Goal: Information Seeking & Learning: Learn about a topic

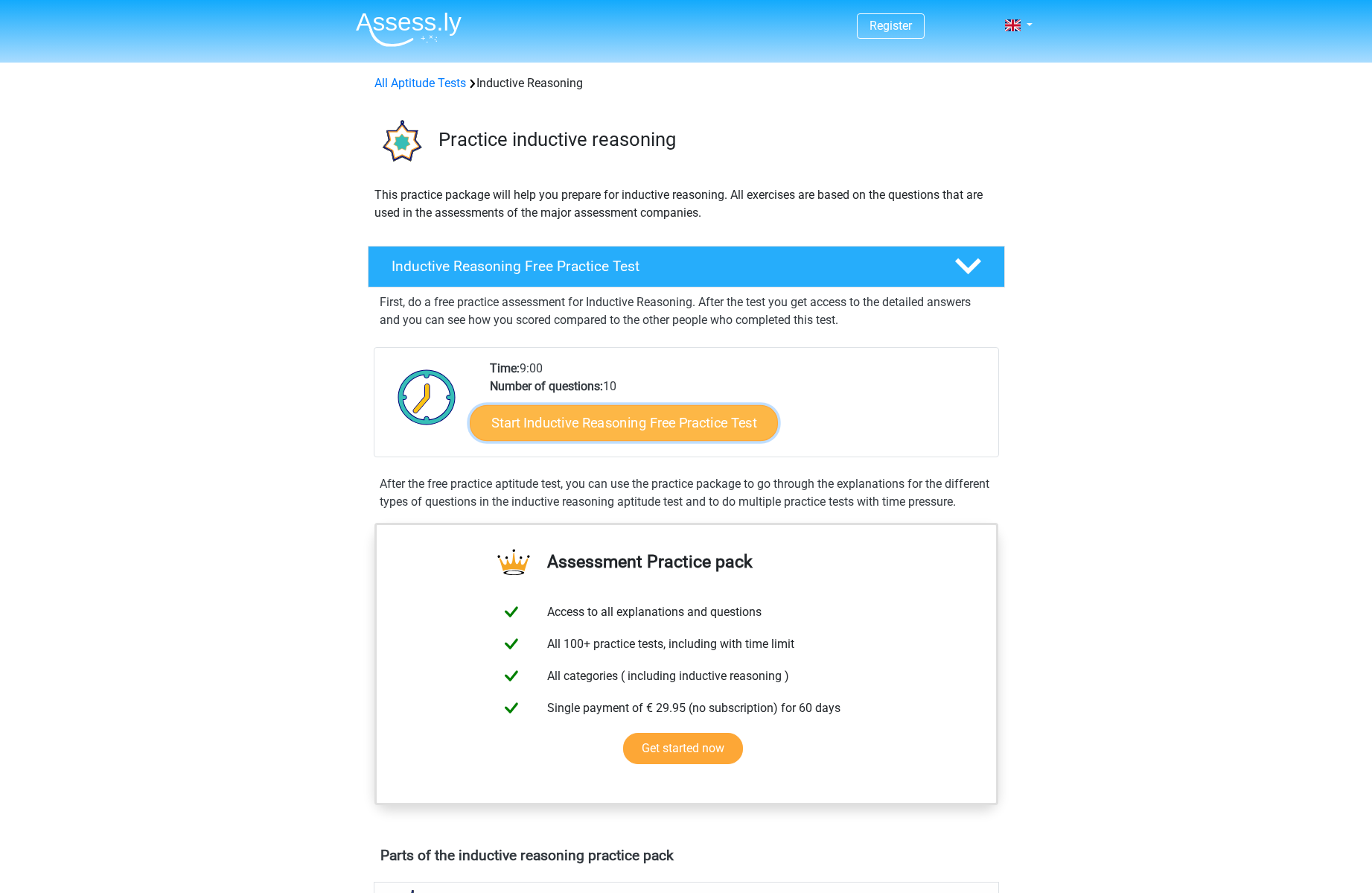
click at [683, 417] on link "Start Inductive Reasoning Free Practice Test" at bounding box center [623, 422] width 308 height 35
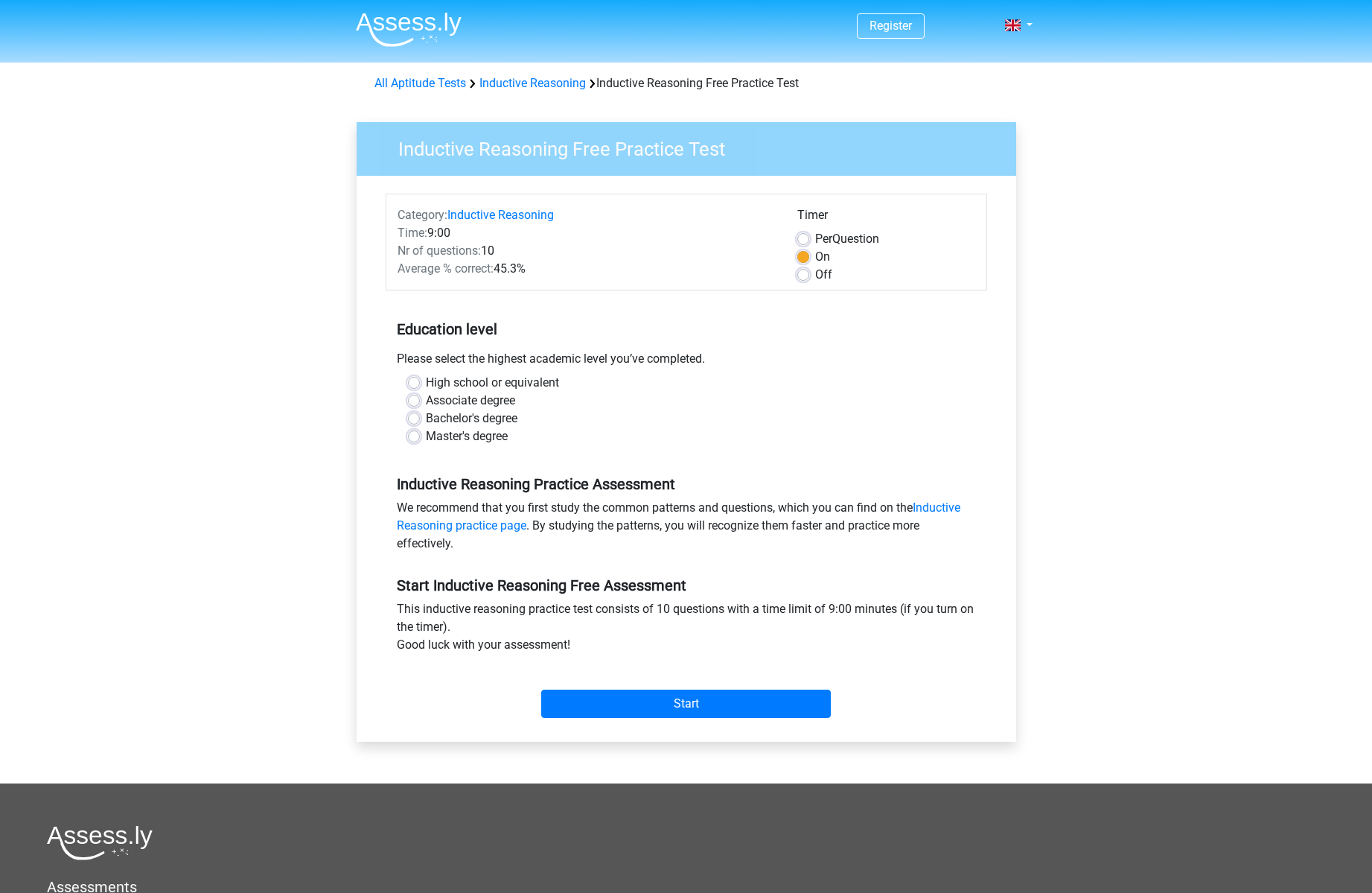
scroll to position [1, 0]
click at [465, 383] on label "High school or equivalent" at bounding box center [492, 382] width 133 height 18
click at [420, 383] on input "High school or equivalent" at bounding box center [413, 380] width 12 height 15
radio input "true"
click at [733, 709] on input "Start" at bounding box center [686, 703] width 289 height 28
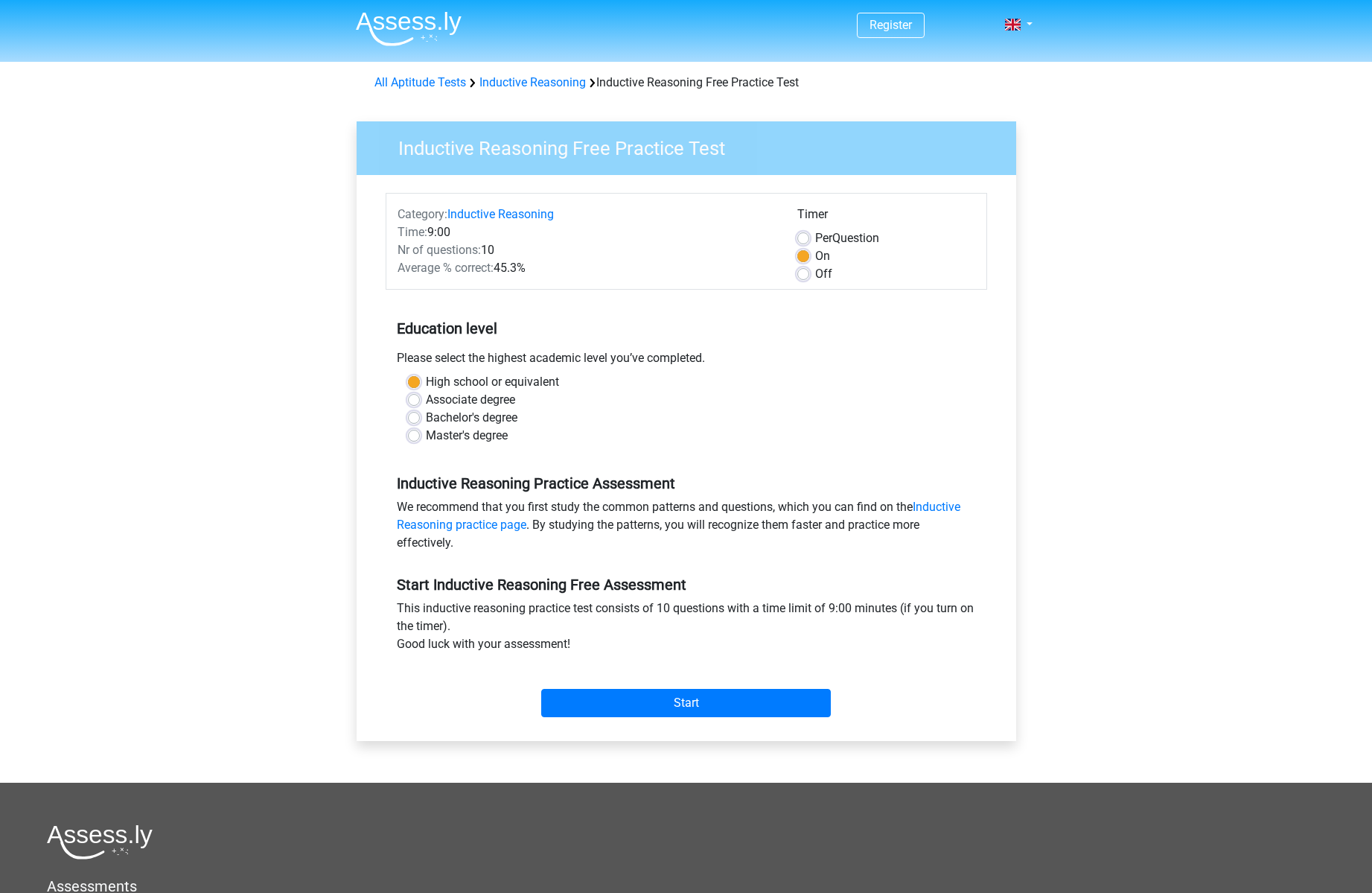
click at [426, 440] on label "Master's degree" at bounding box center [466, 435] width 82 height 18
click at [417, 440] on input "Master's degree" at bounding box center [413, 433] width 12 height 15
radio input "true"
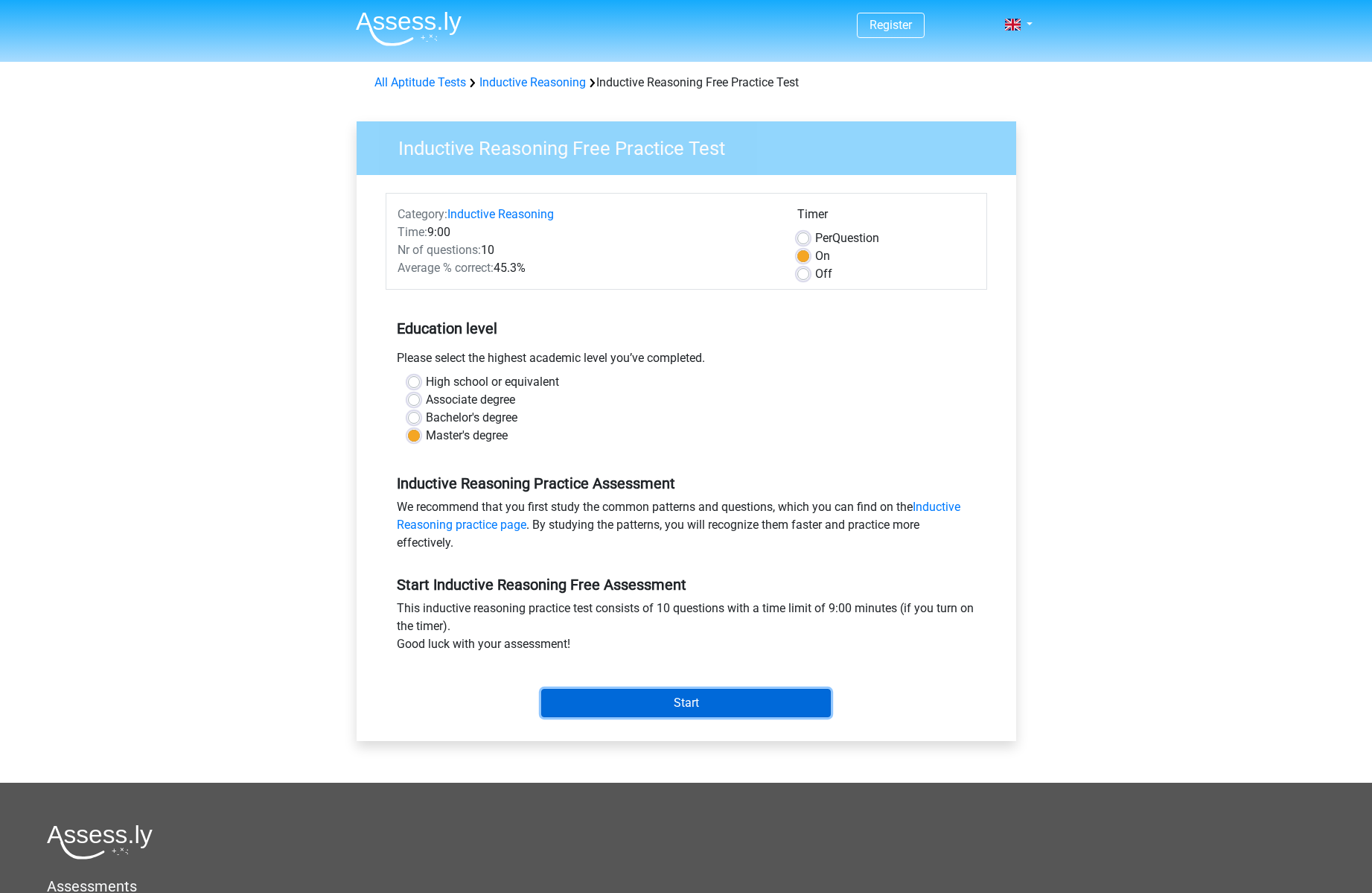
click at [803, 711] on input "Start" at bounding box center [686, 703] width 289 height 28
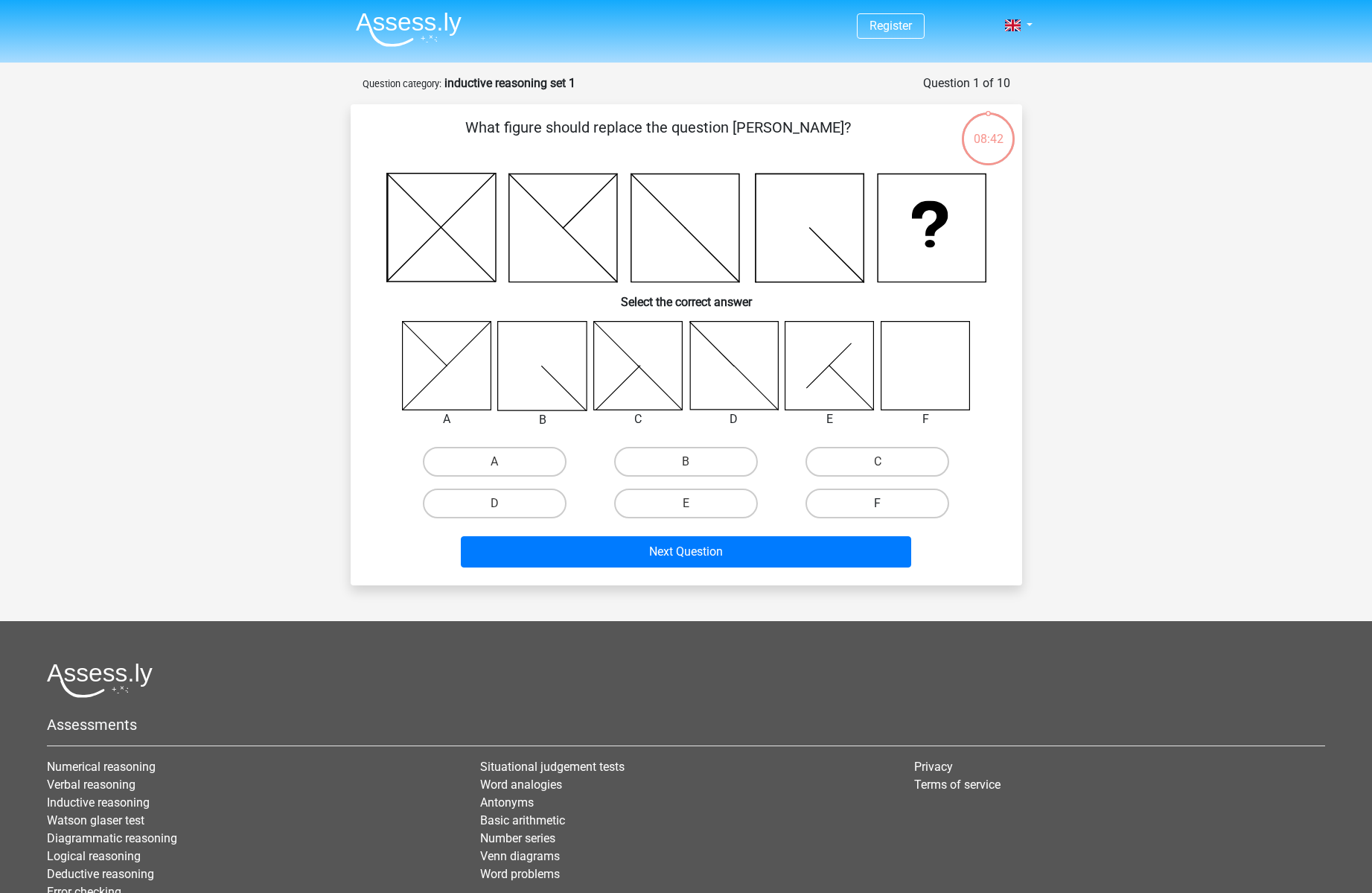
click at [923, 508] on label "F" at bounding box center [877, 503] width 144 height 30
click at [887, 508] on input "F" at bounding box center [882, 508] width 10 height 10
radio input "true"
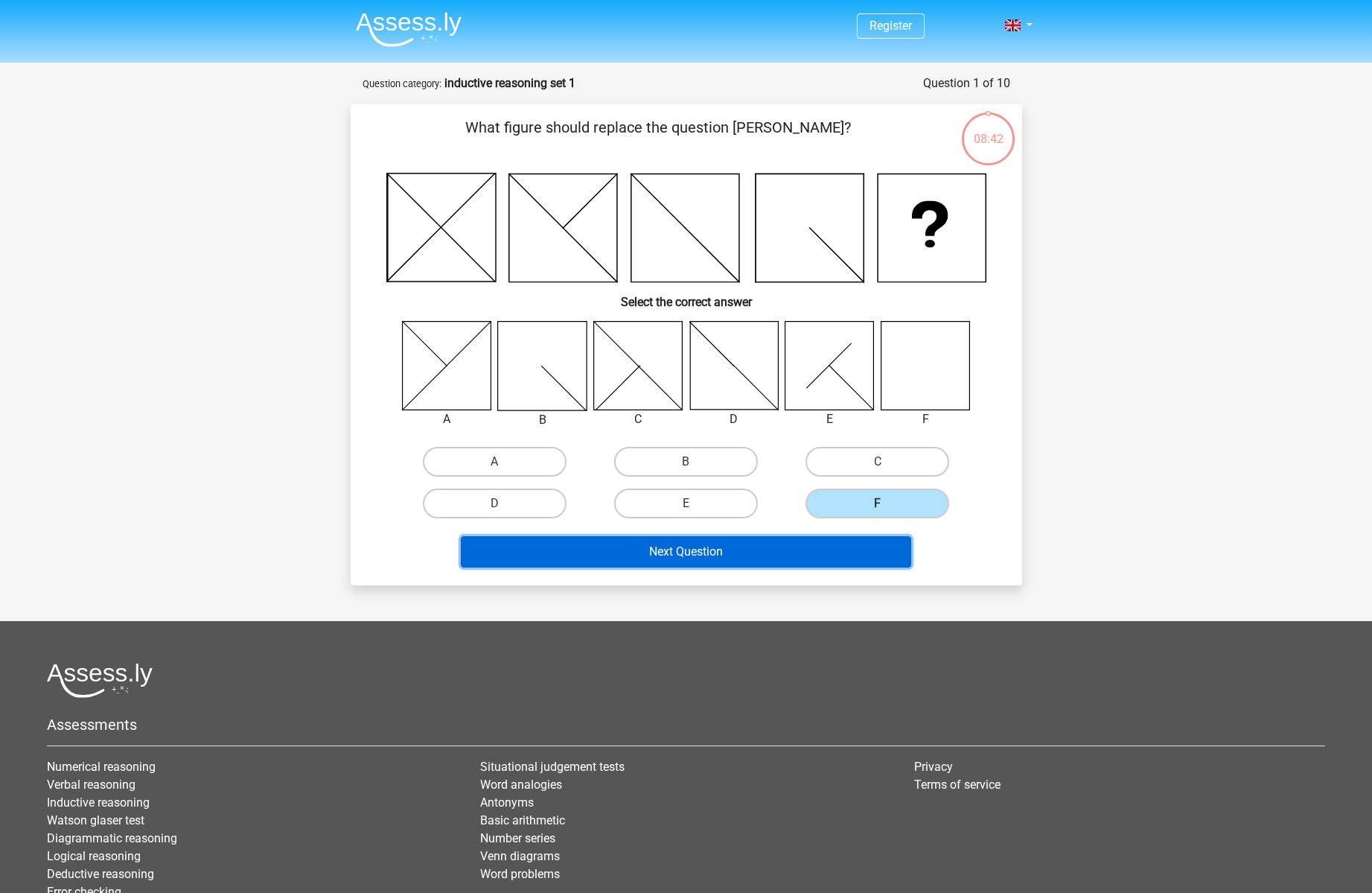
click at [736, 546] on button "Next Question" at bounding box center [686, 551] width 450 height 32
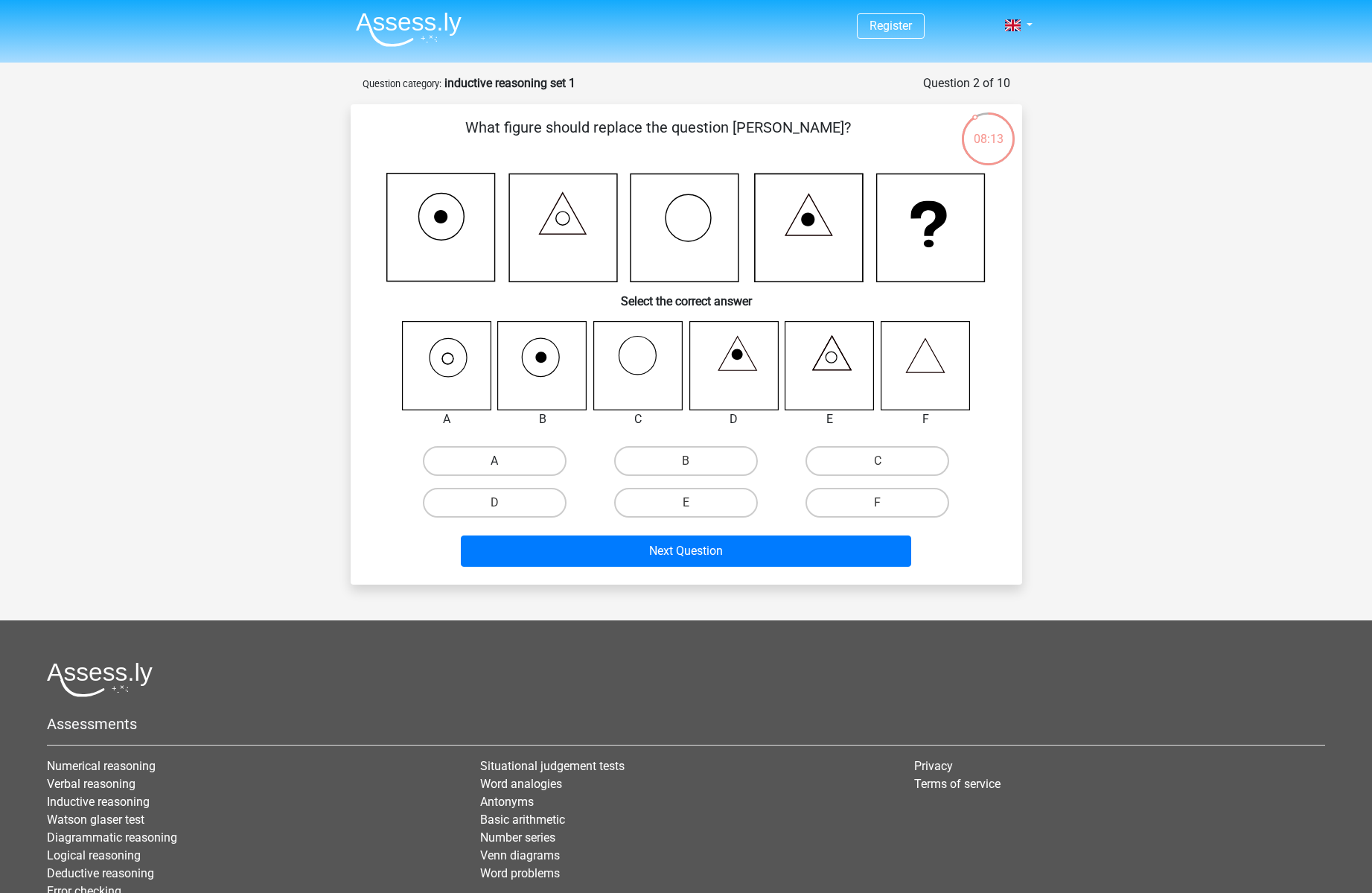
click at [529, 457] on label "A" at bounding box center [494, 460] width 144 height 30
click at [504, 461] on input "A" at bounding box center [499, 466] width 10 height 10
radio input "true"
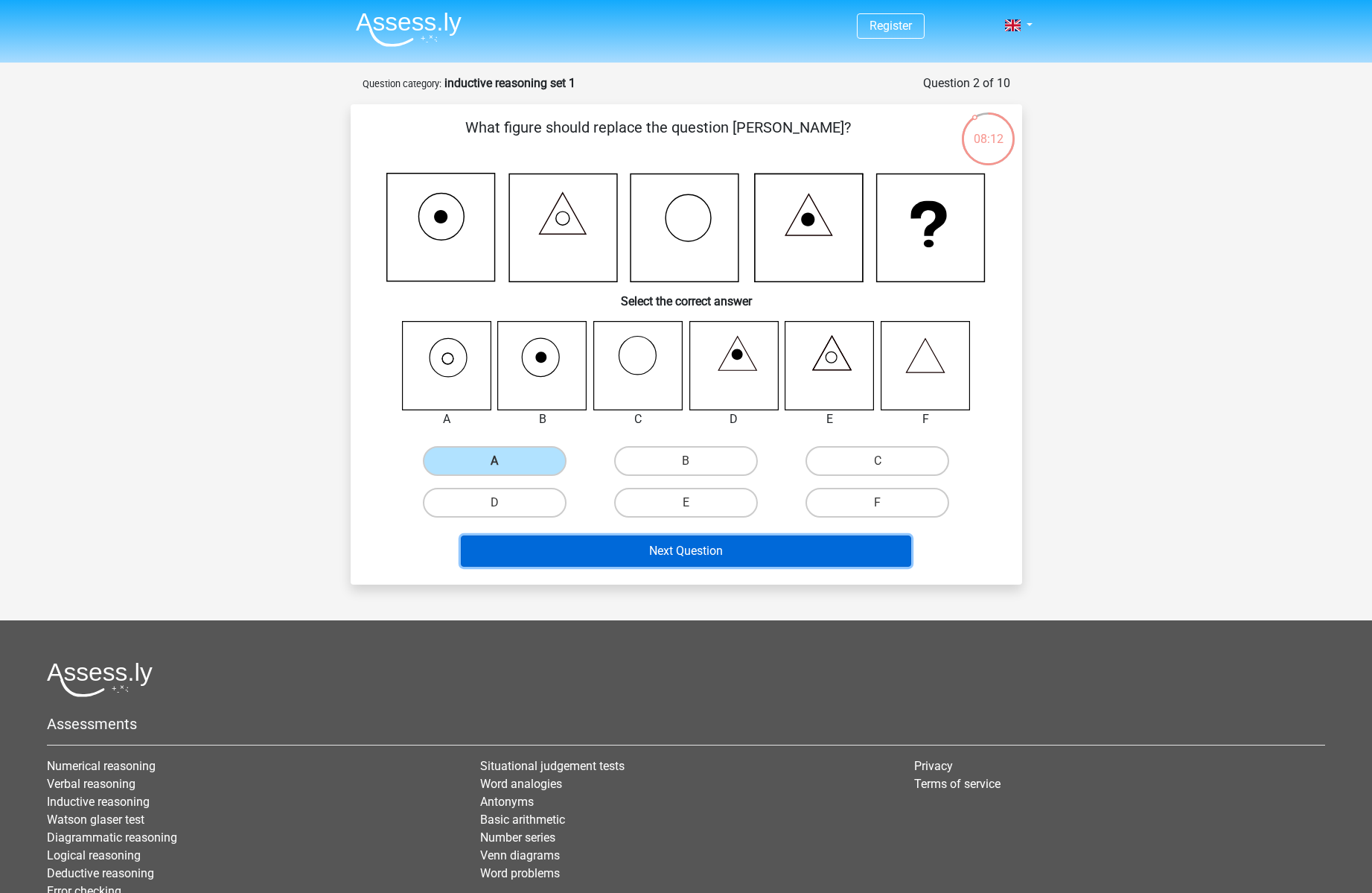
click at [718, 554] on button "Next Question" at bounding box center [686, 551] width 450 height 32
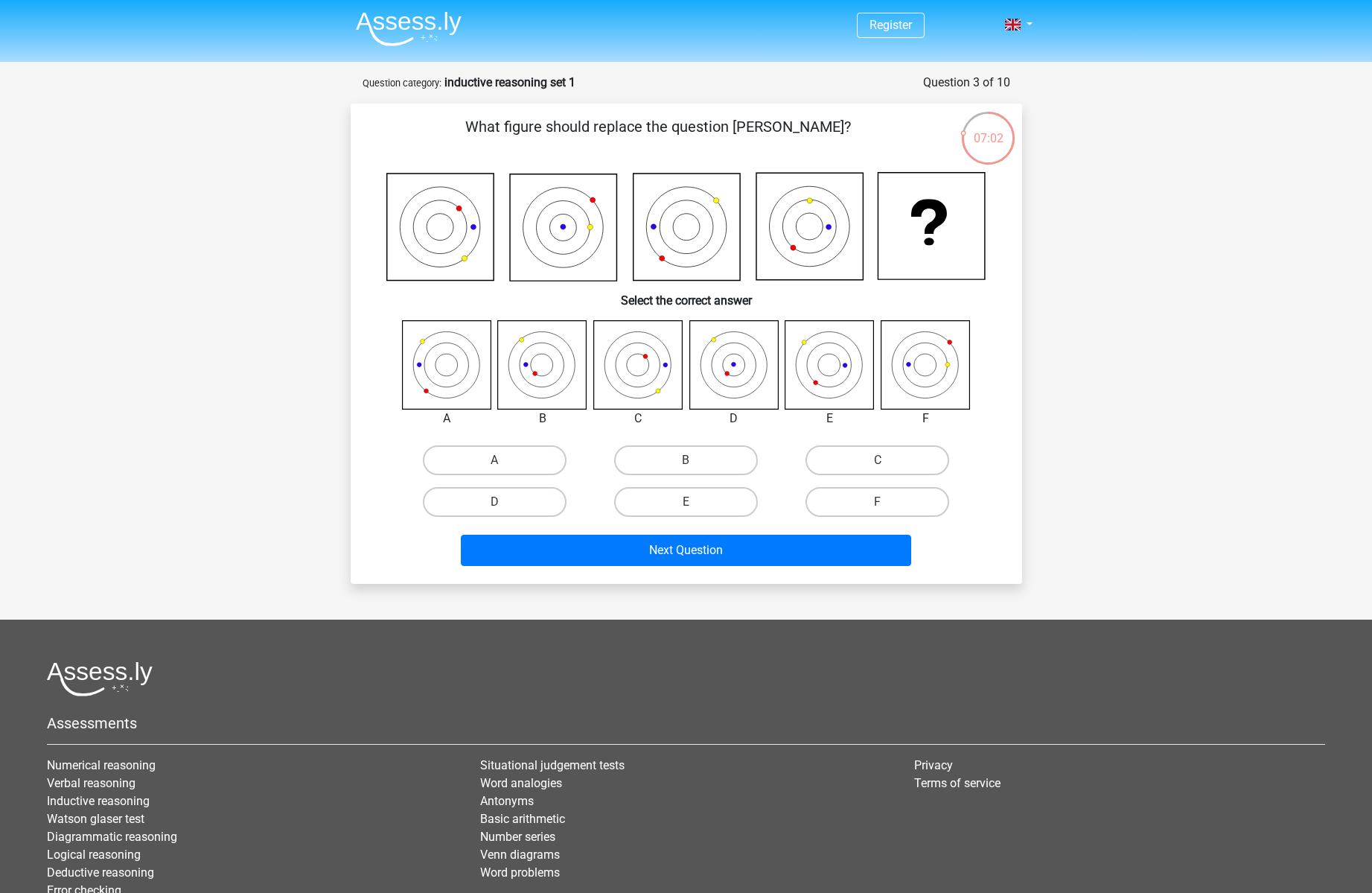
scroll to position [5, 0]
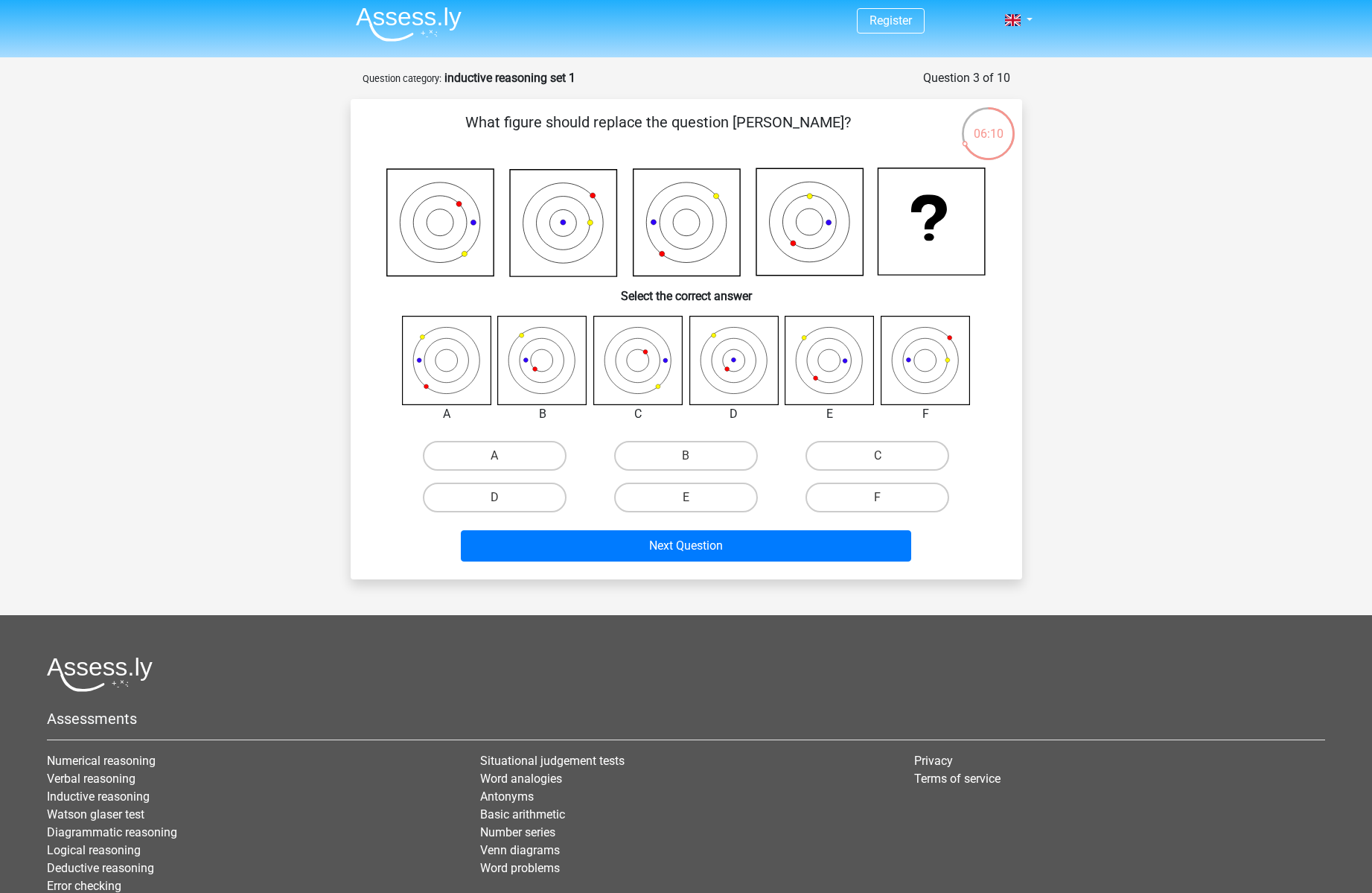
click at [886, 456] on input "C" at bounding box center [882, 460] width 10 height 10
radio input "true"
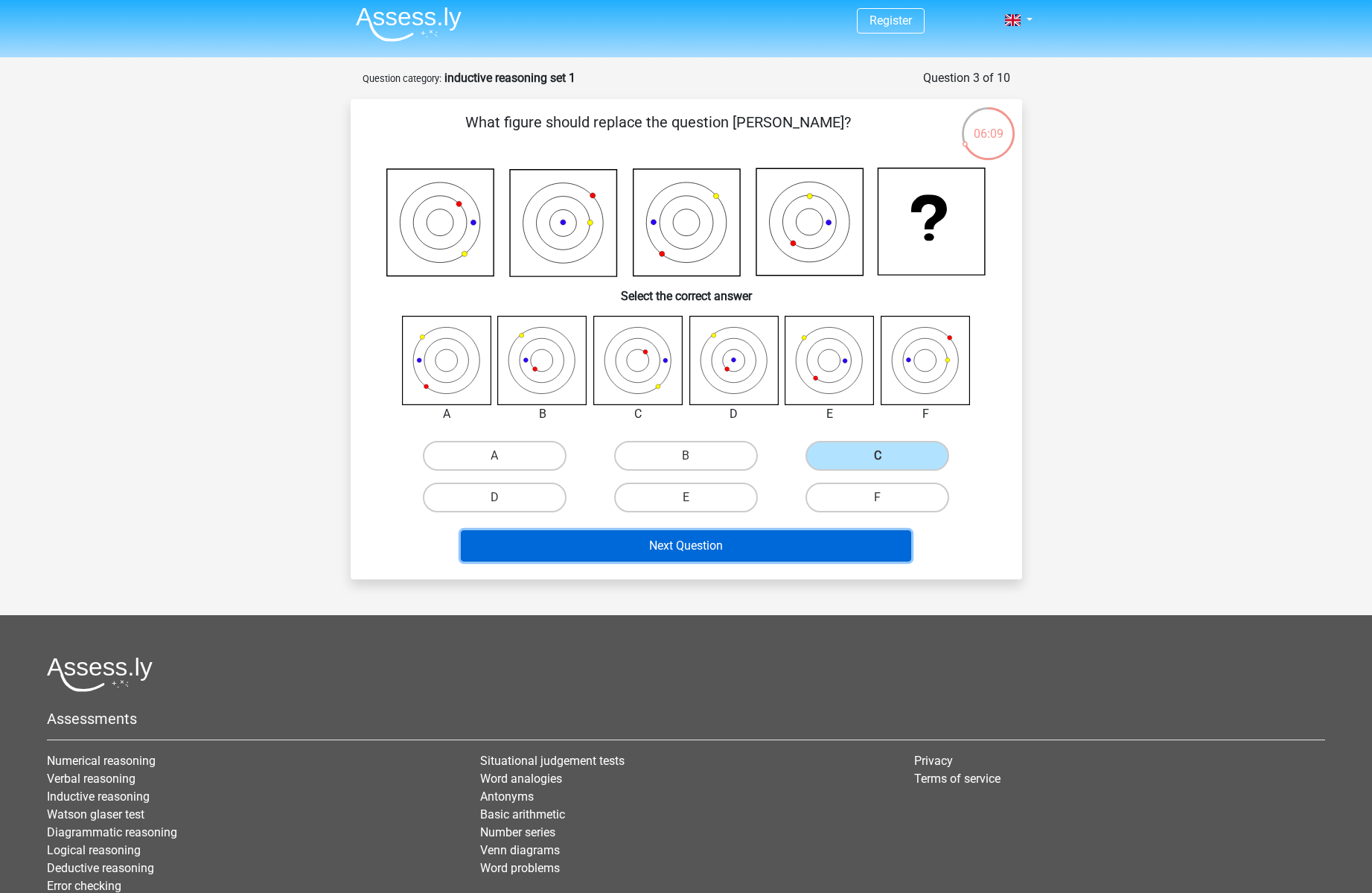
click at [780, 544] on button "Next Question" at bounding box center [686, 546] width 450 height 32
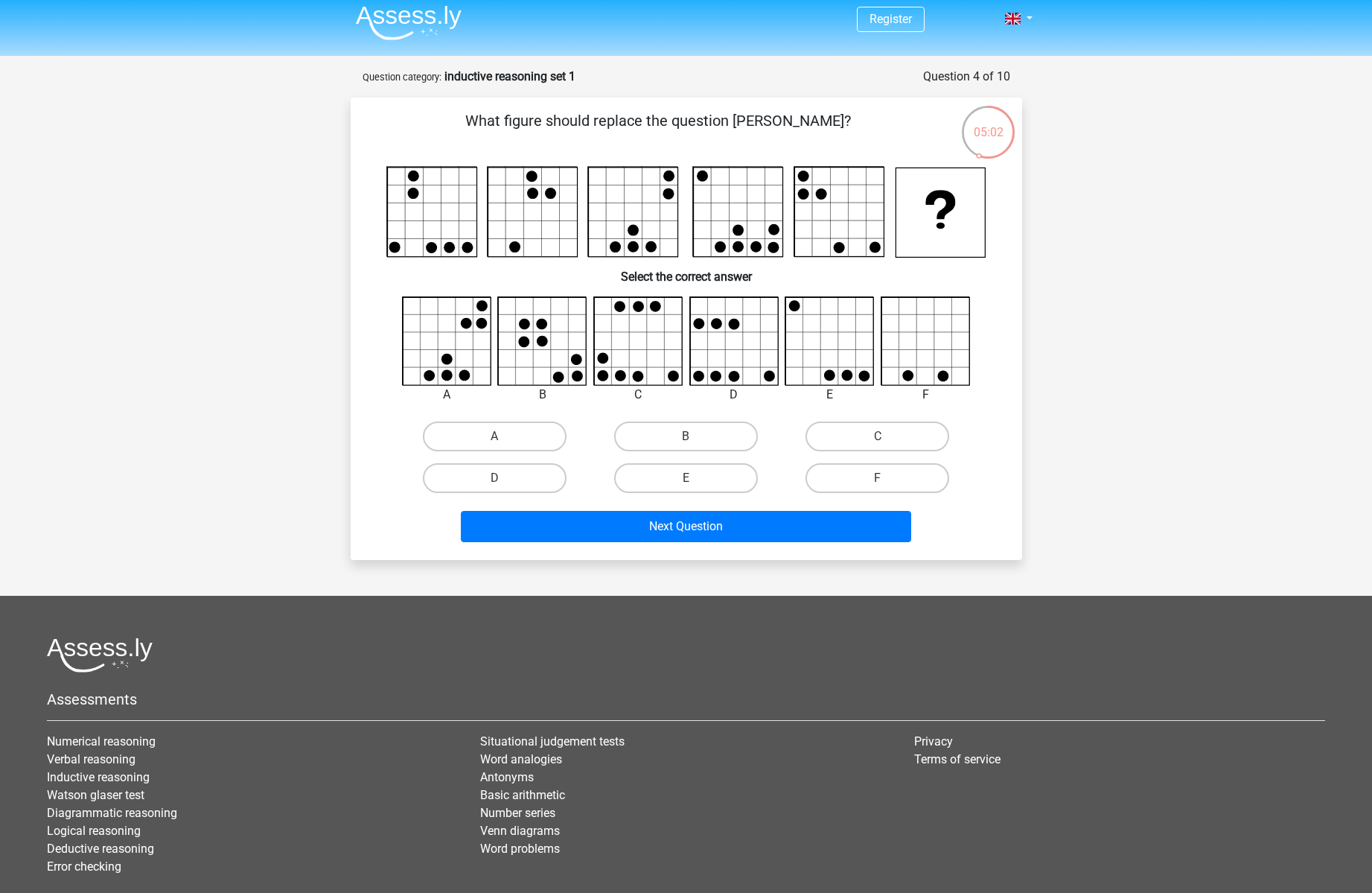
scroll to position [0, 0]
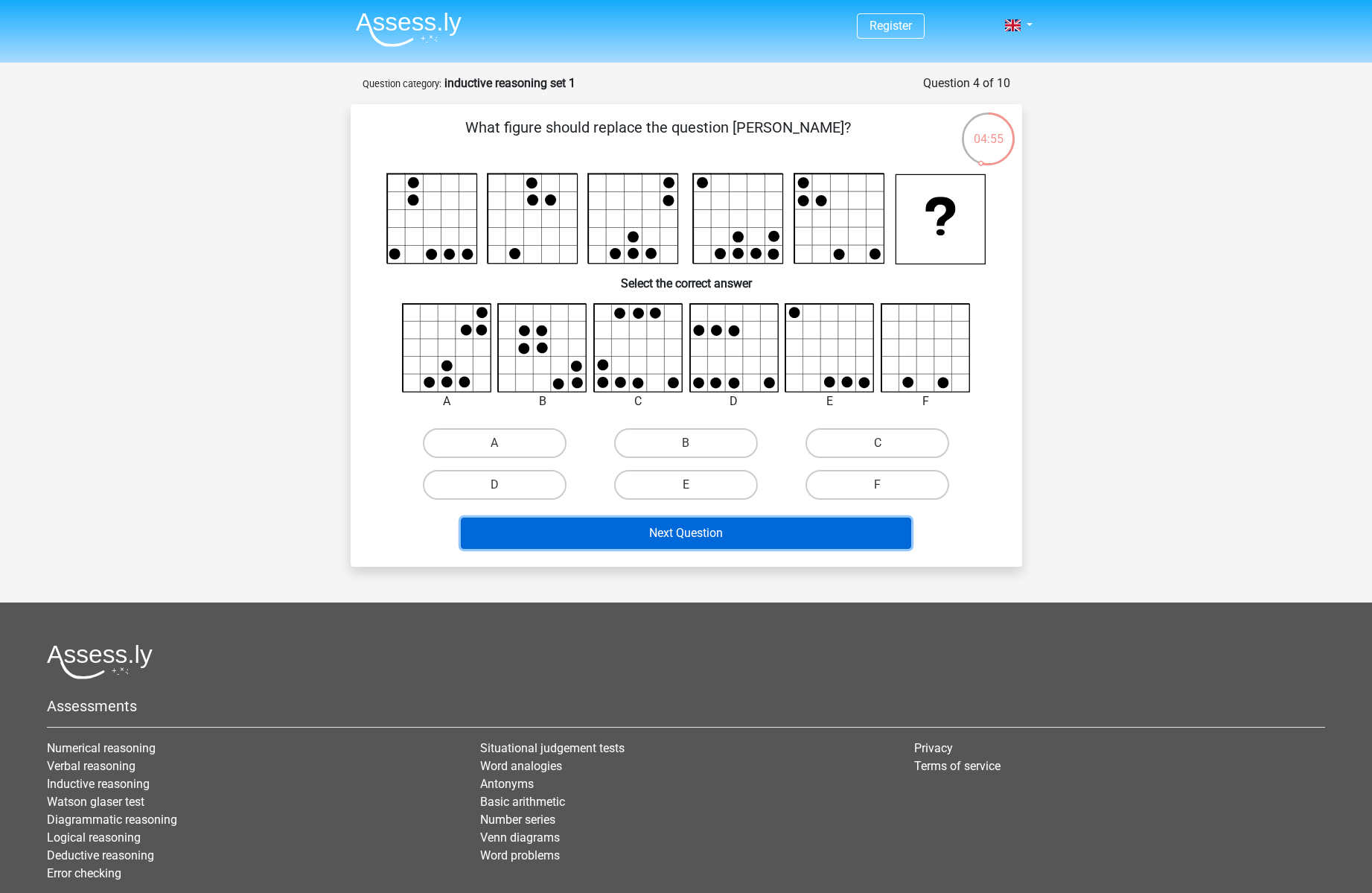
click at [787, 530] on button "Next Question" at bounding box center [686, 533] width 450 height 32
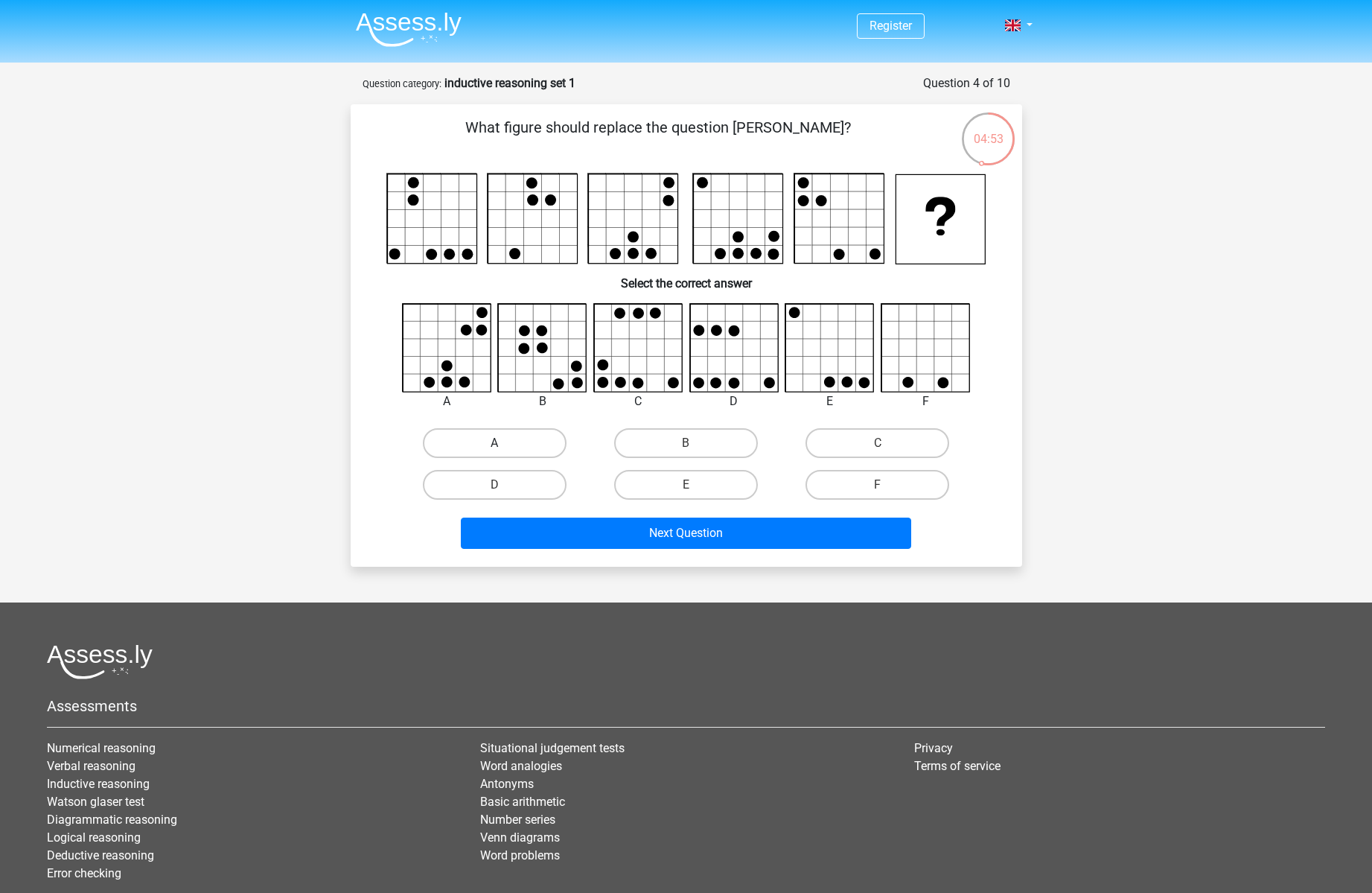
click at [515, 439] on label "A" at bounding box center [494, 443] width 144 height 30
click at [504, 443] on input "A" at bounding box center [499, 448] width 10 height 10
radio input "true"
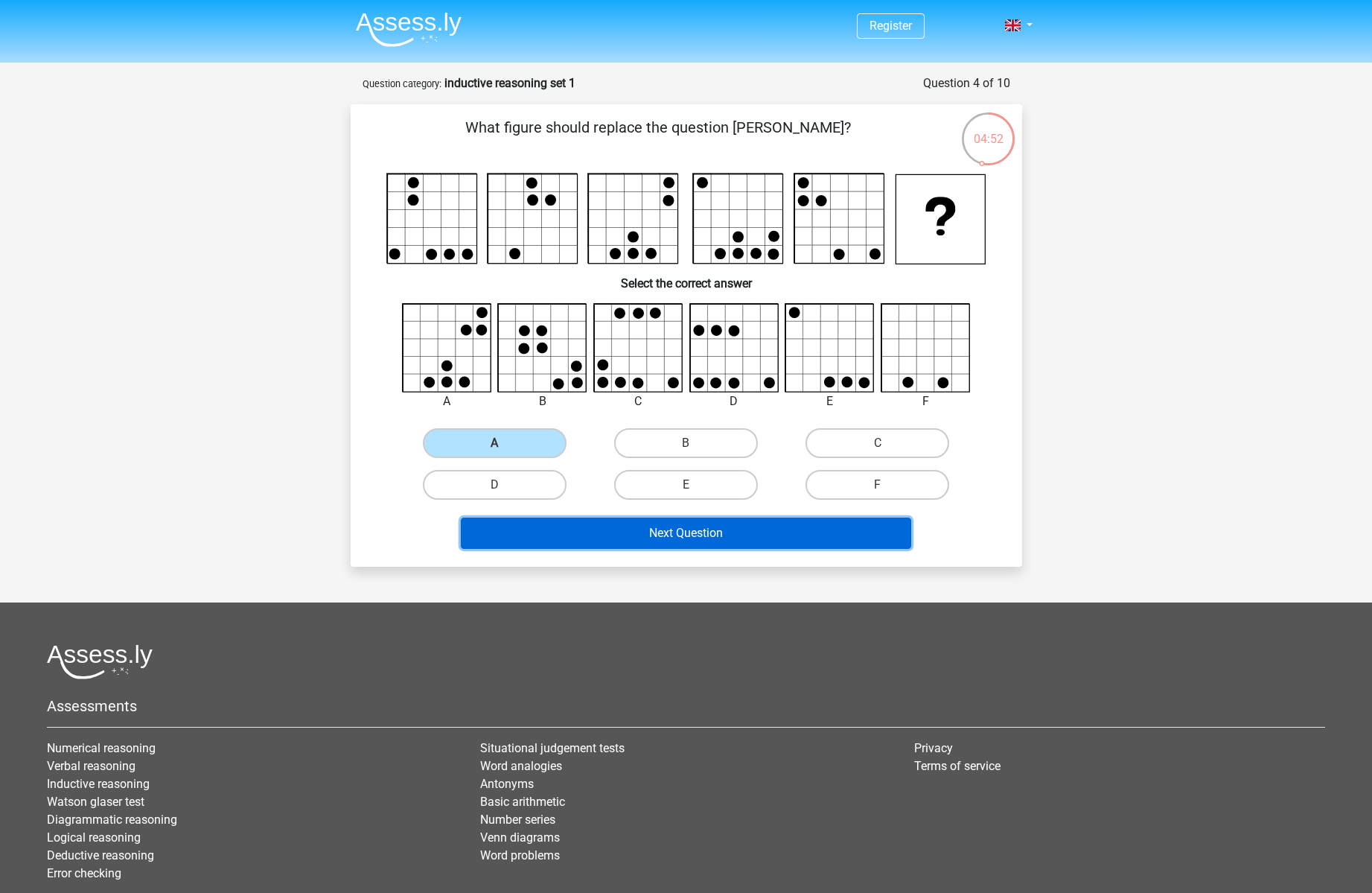
click at [689, 533] on button "Next Question" at bounding box center [686, 533] width 450 height 32
click at [686, 535] on button "Next Question" at bounding box center [686, 533] width 450 height 32
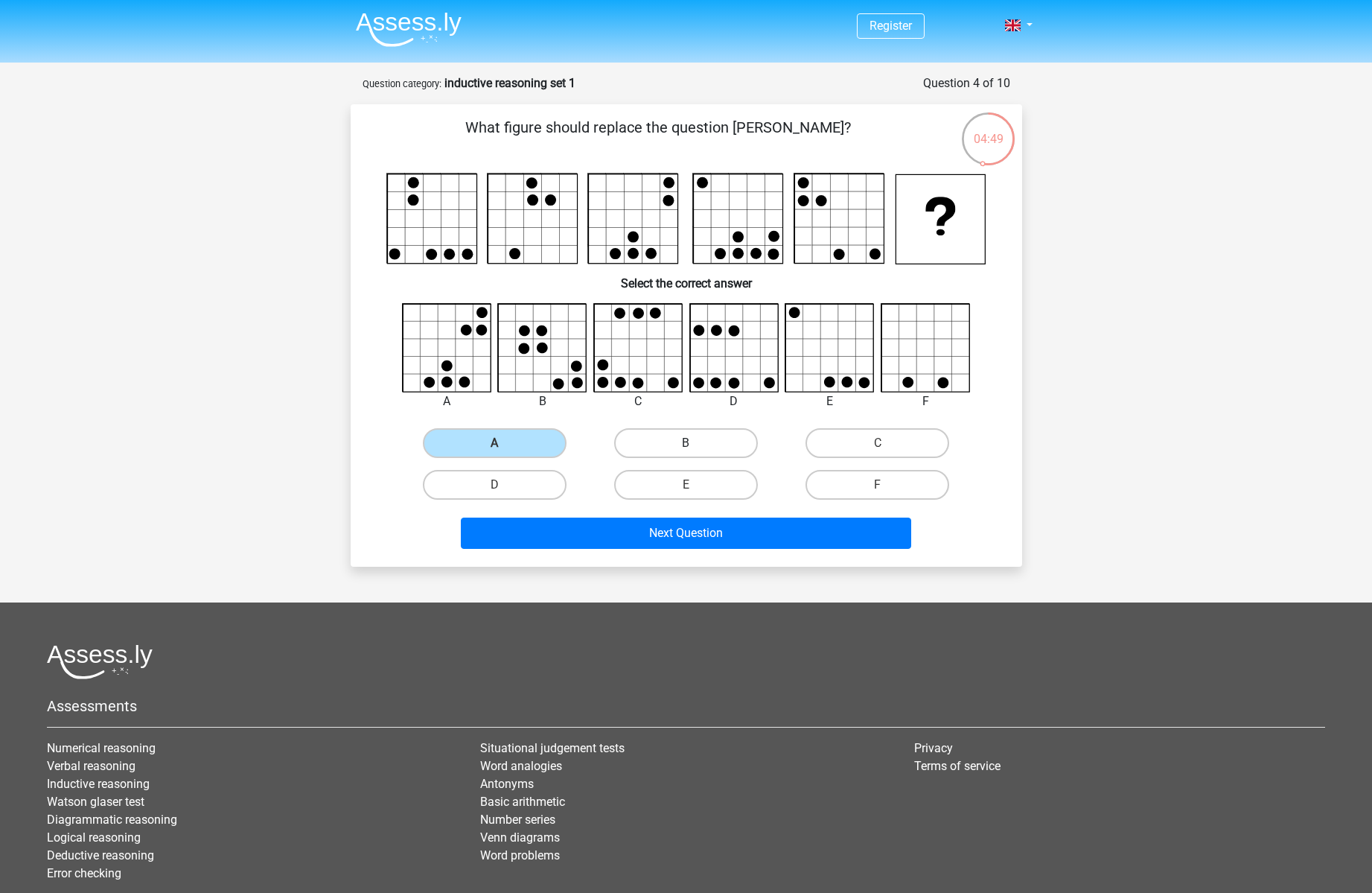
click at [668, 438] on label "B" at bounding box center [686, 443] width 144 height 30
click at [686, 443] on input "B" at bounding box center [690, 448] width 10 height 10
radio input "true"
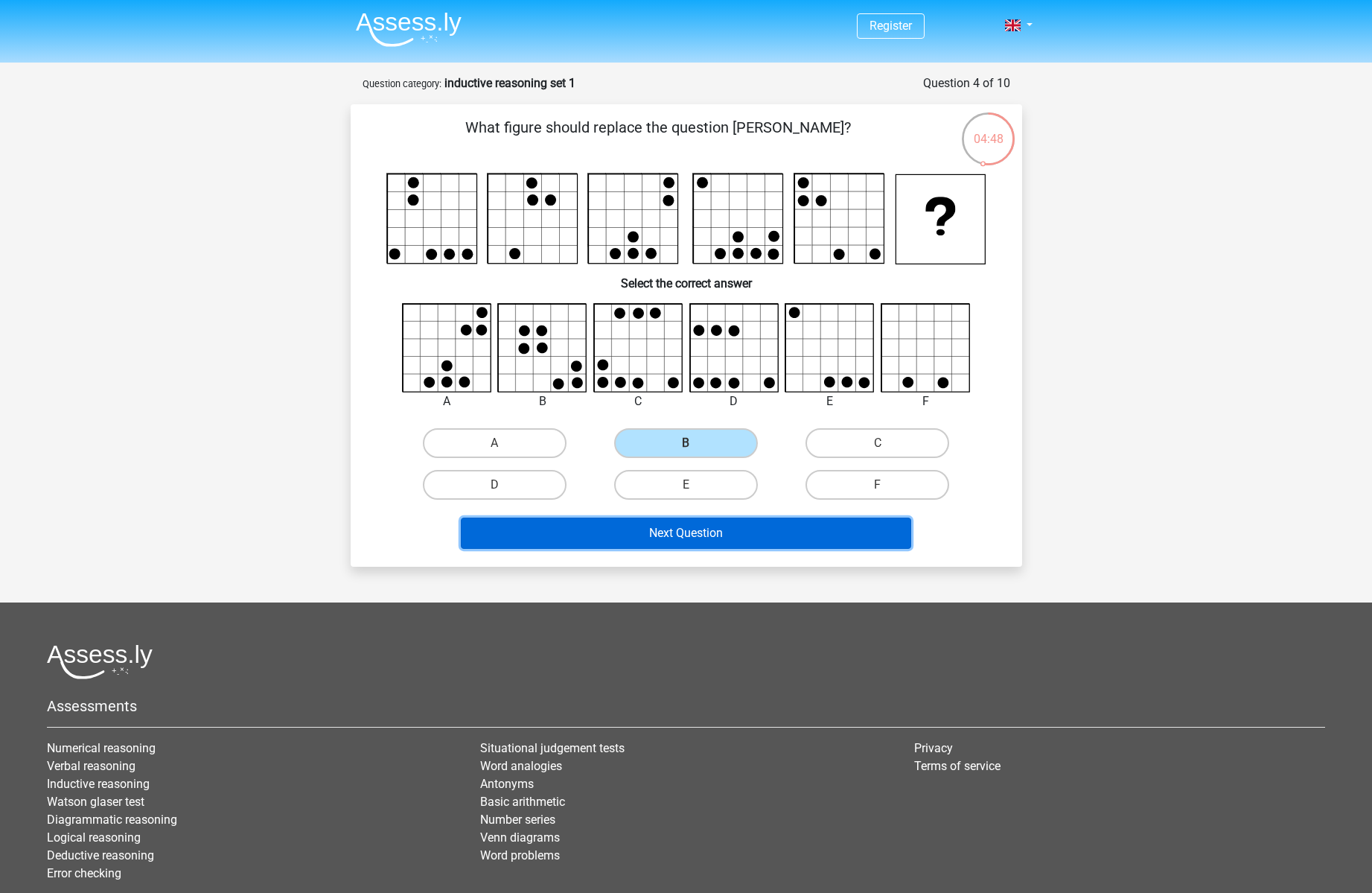
click at [692, 536] on button "Next Question" at bounding box center [686, 533] width 450 height 32
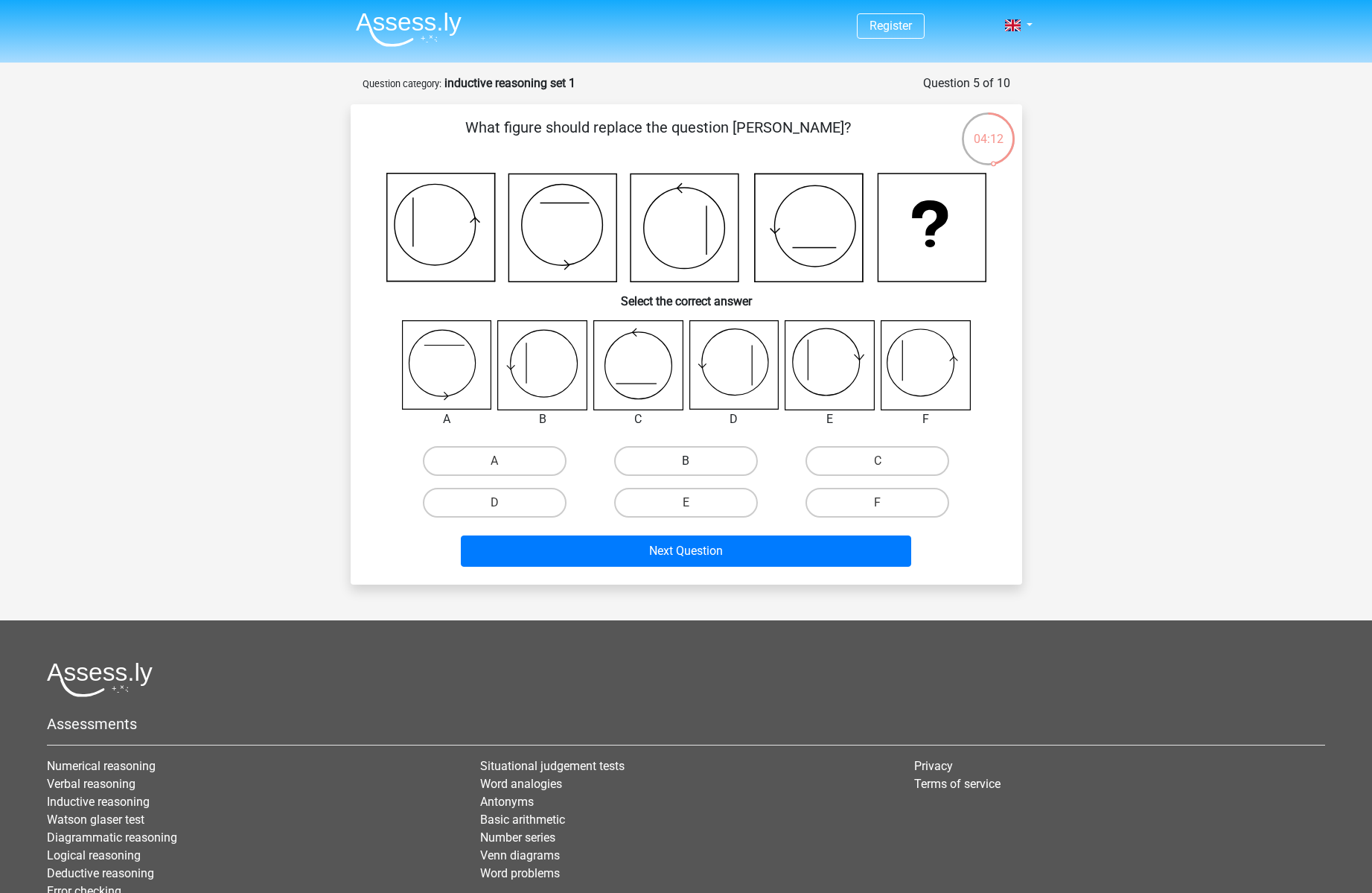
click at [673, 449] on label "B" at bounding box center [686, 460] width 144 height 30
click at [686, 461] on input "B" at bounding box center [690, 466] width 10 height 10
radio input "true"
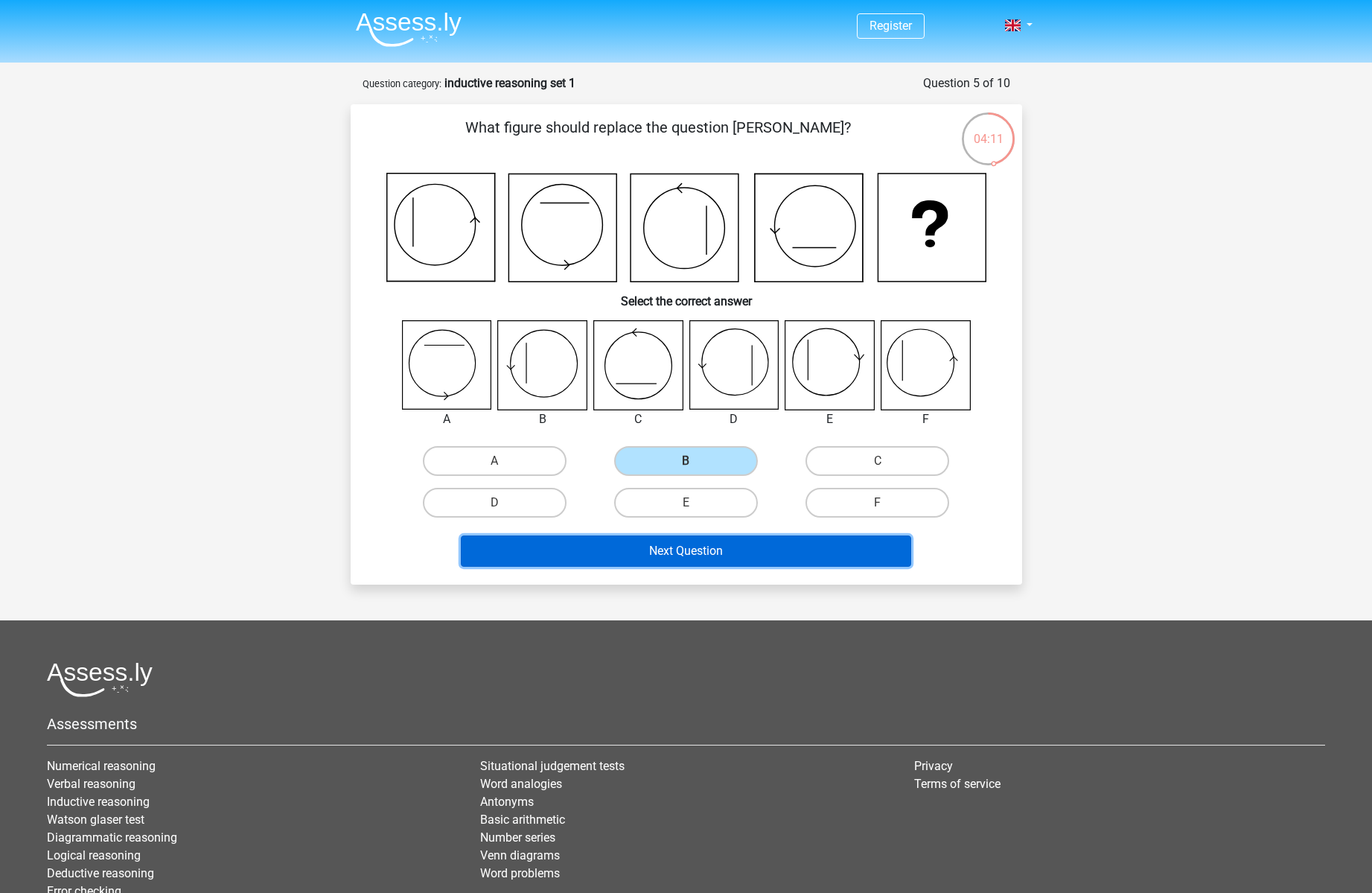
click at [706, 557] on button "Next Question" at bounding box center [686, 551] width 450 height 32
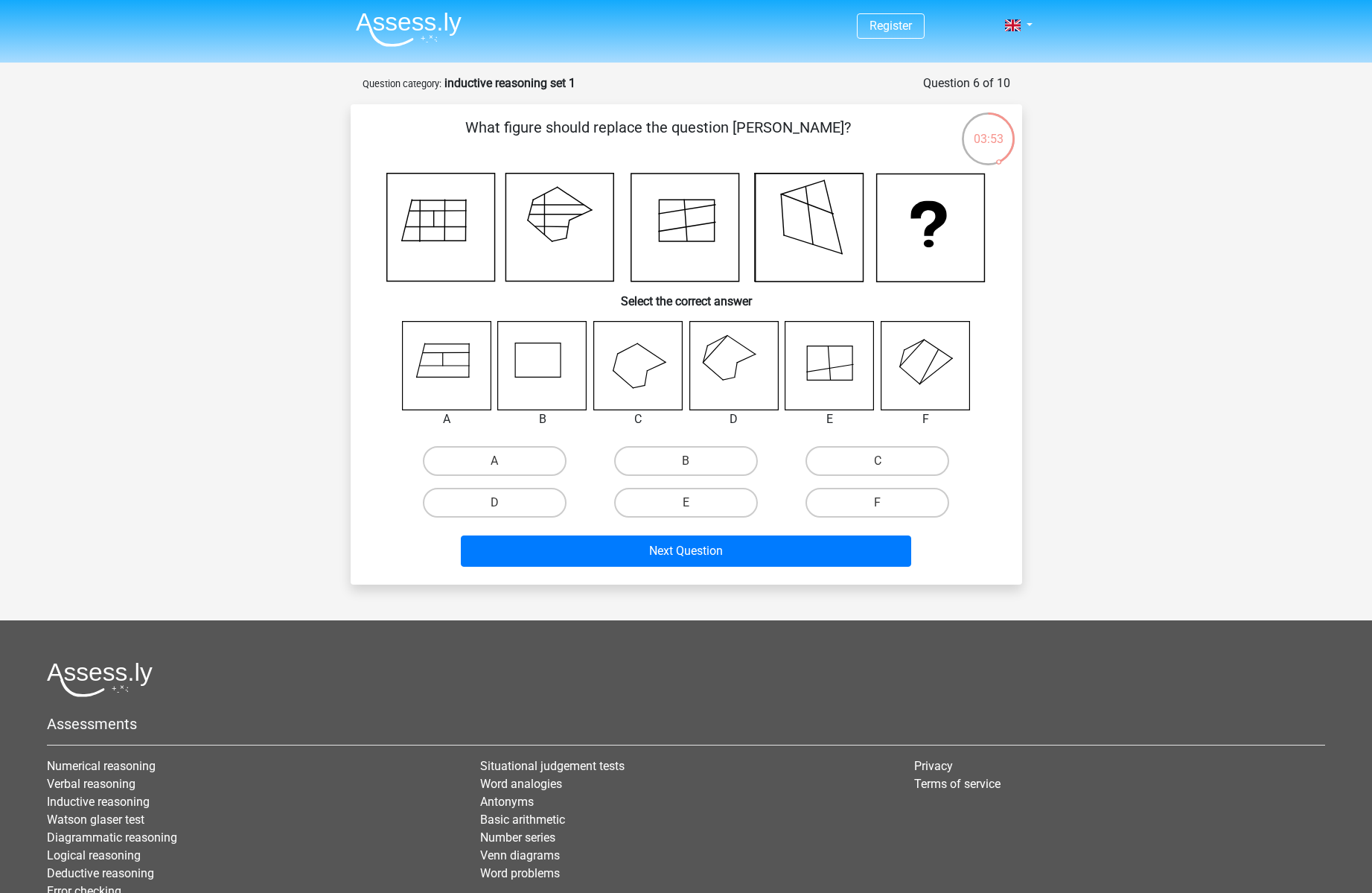
click at [727, 360] on icon at bounding box center [733, 365] width 88 height 89
click at [489, 497] on label "D" at bounding box center [494, 503] width 144 height 30
click at [494, 503] on input "D" at bounding box center [499, 507] width 10 height 10
radio input "true"
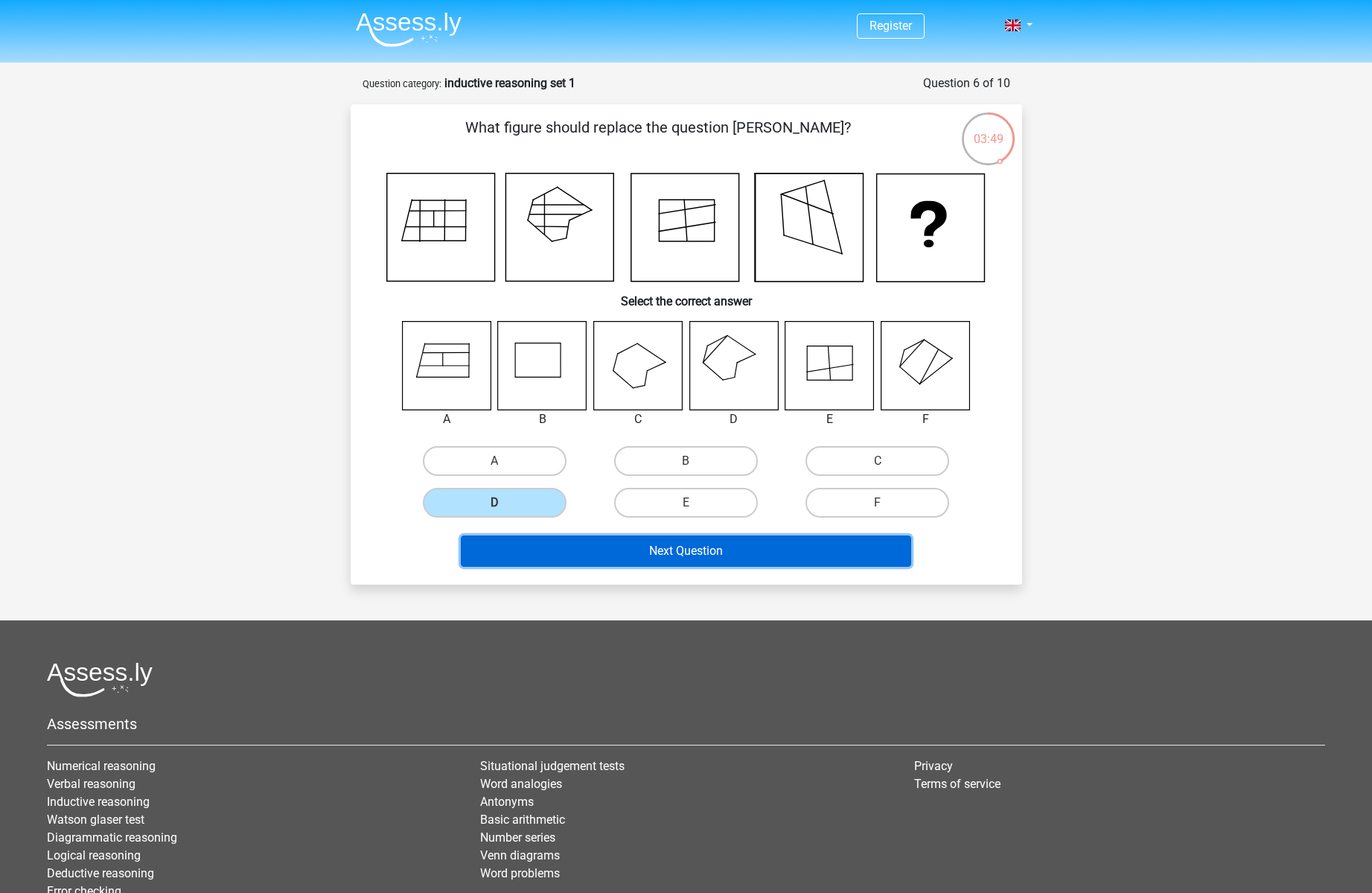
click at [662, 550] on button "Next Question" at bounding box center [686, 551] width 450 height 32
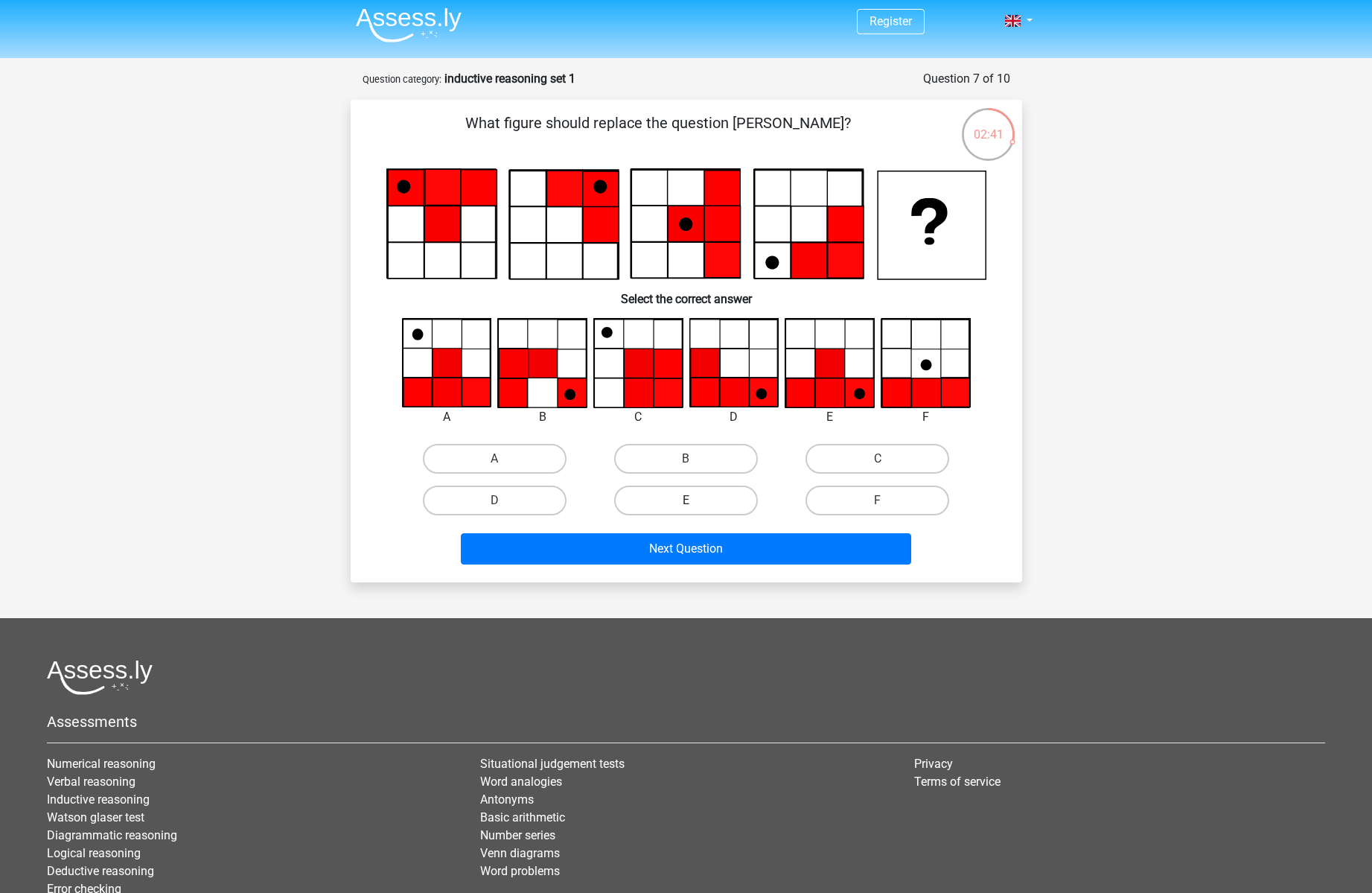
scroll to position [2, 0]
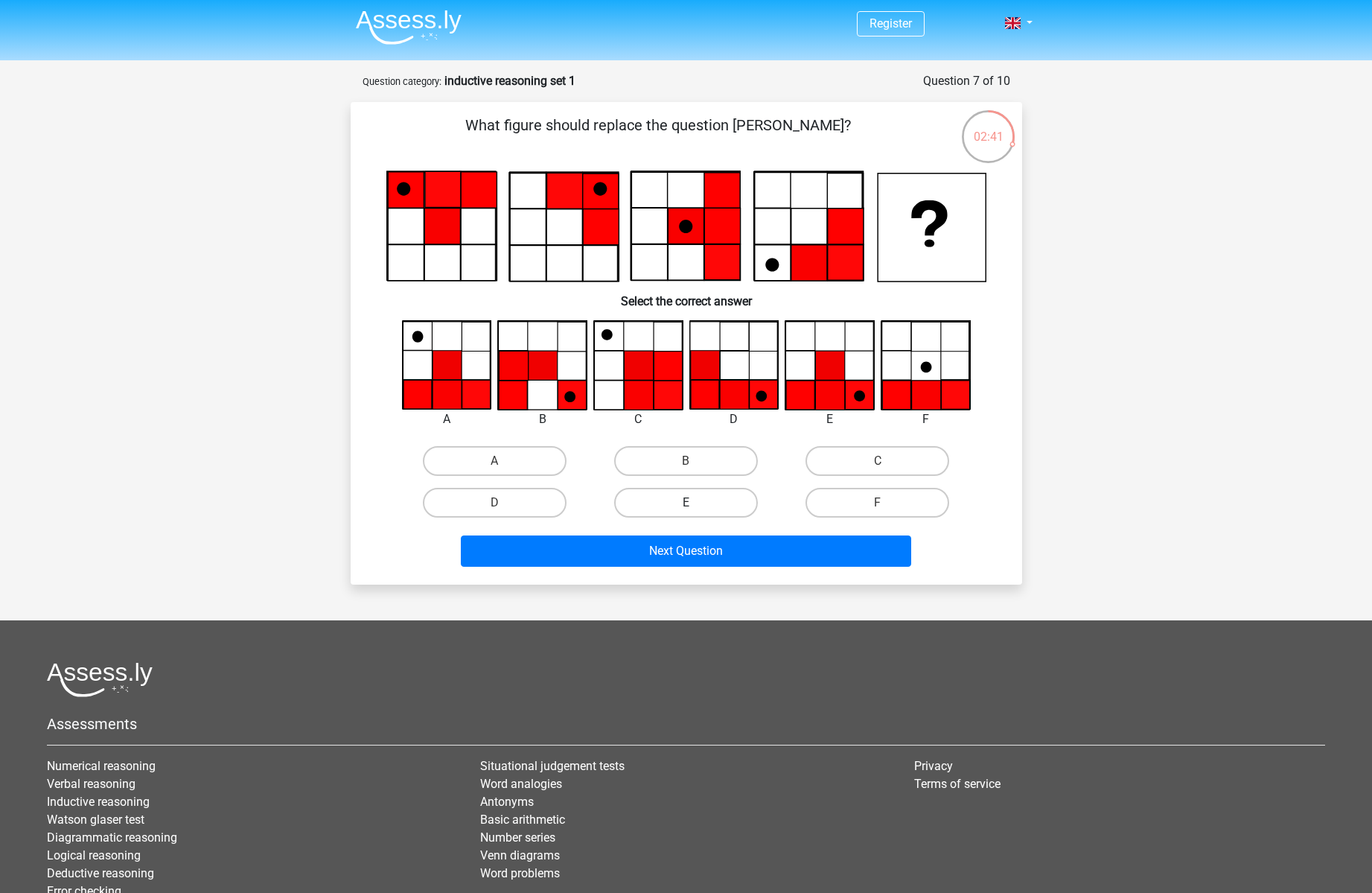
click at [659, 497] on label "E" at bounding box center [686, 503] width 144 height 30
click at [686, 503] on input "E" at bounding box center [690, 507] width 10 height 10
radio input "true"
click at [475, 464] on label "A" at bounding box center [494, 460] width 144 height 30
click at [494, 464] on input "A" at bounding box center [499, 466] width 10 height 10
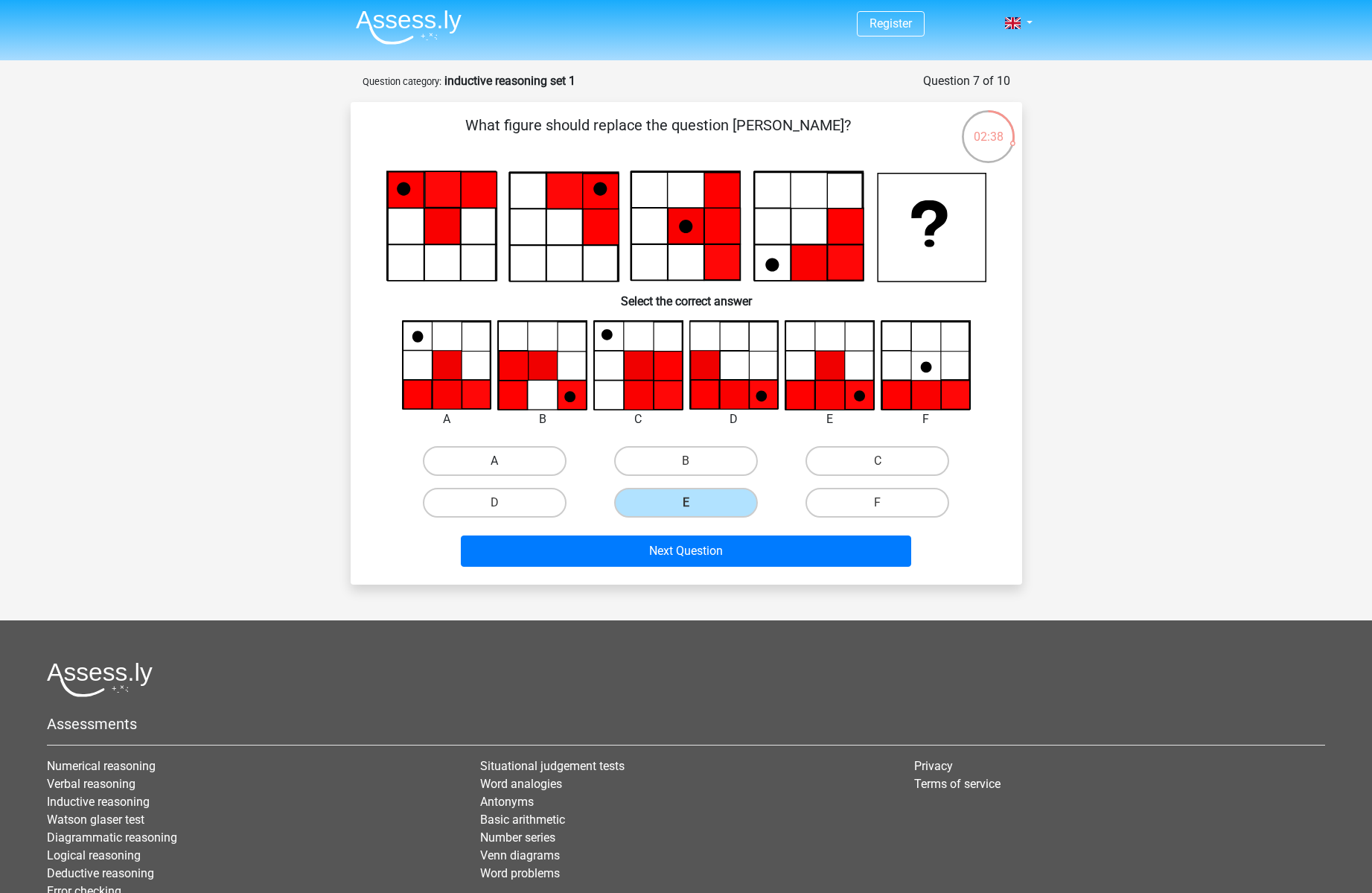
radio input "true"
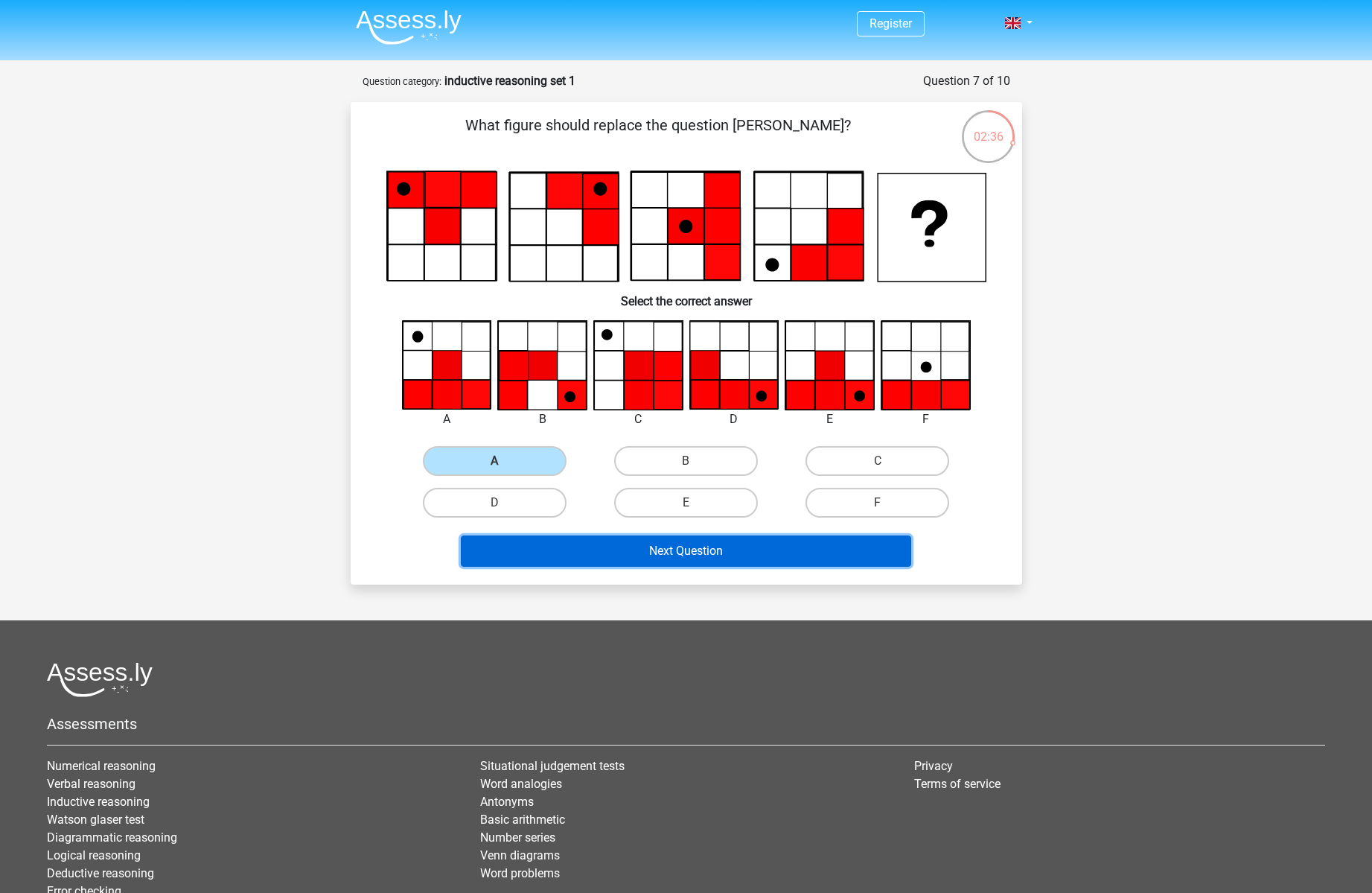
click at [724, 552] on button "Next Question" at bounding box center [686, 551] width 450 height 32
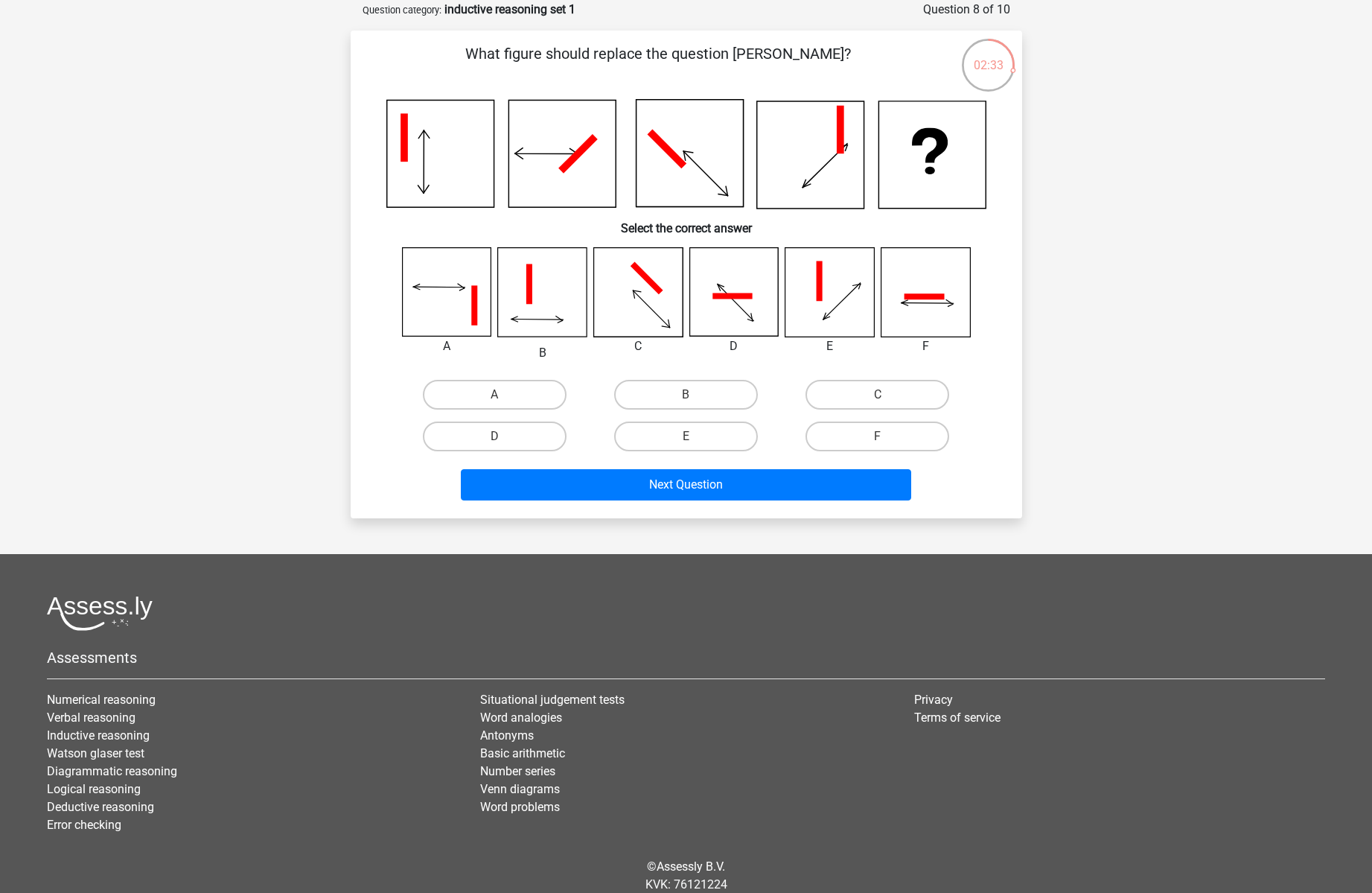
scroll to position [0, 0]
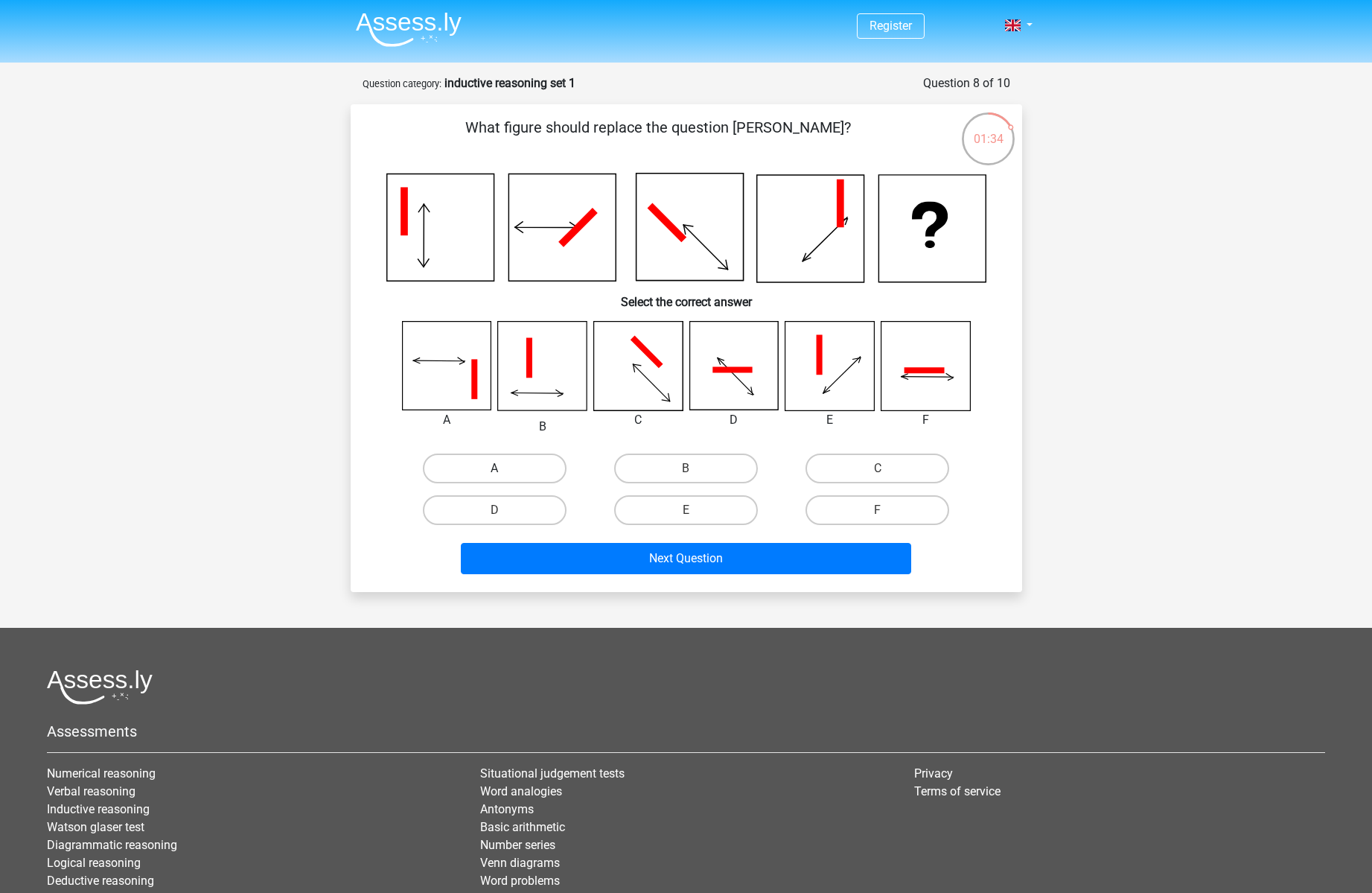
click at [462, 471] on label "A" at bounding box center [494, 468] width 144 height 30
click at [494, 471] on input "A" at bounding box center [499, 473] width 10 height 10
radio input "true"
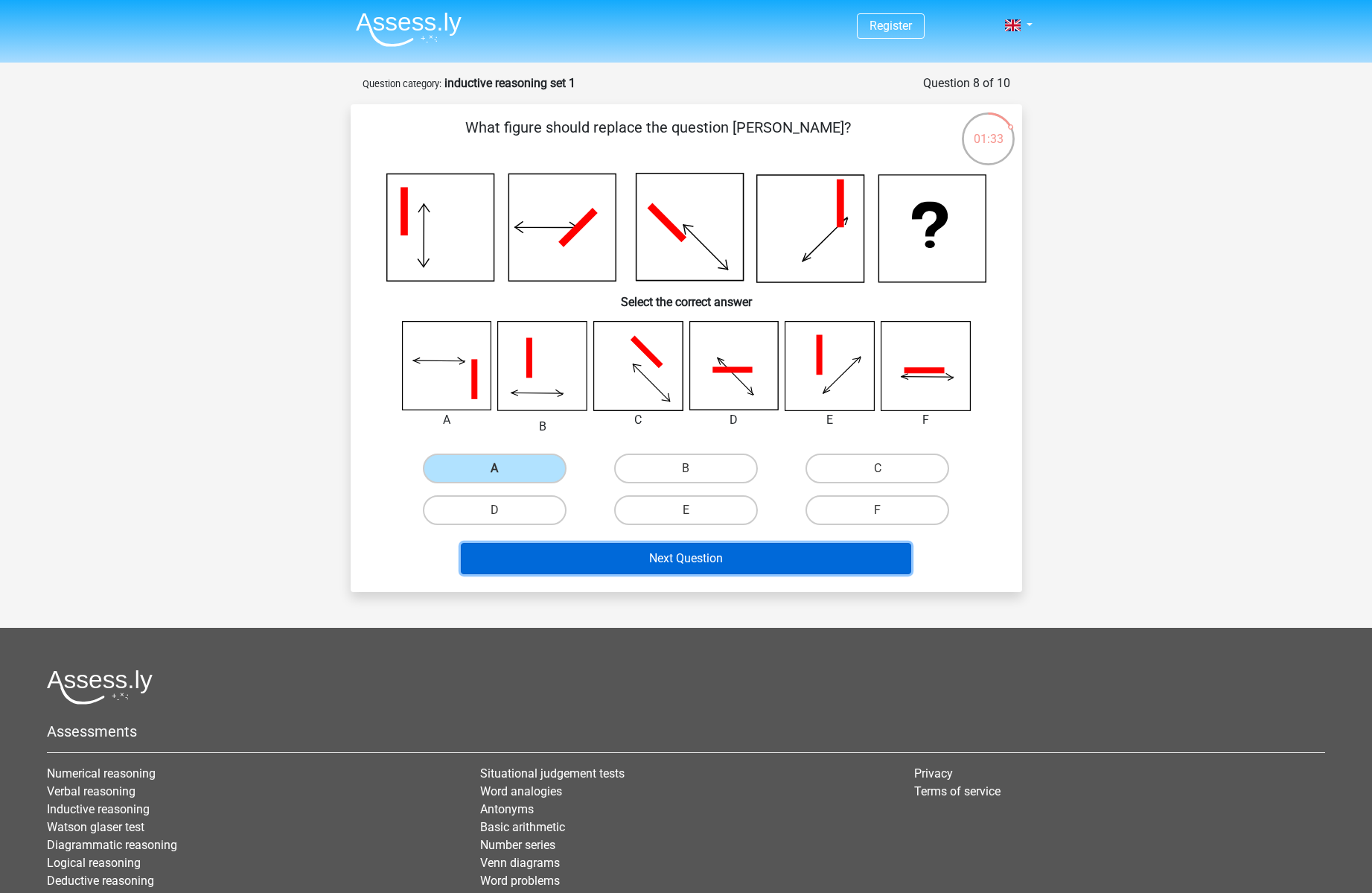
click at [595, 551] on button "Next Question" at bounding box center [686, 558] width 450 height 32
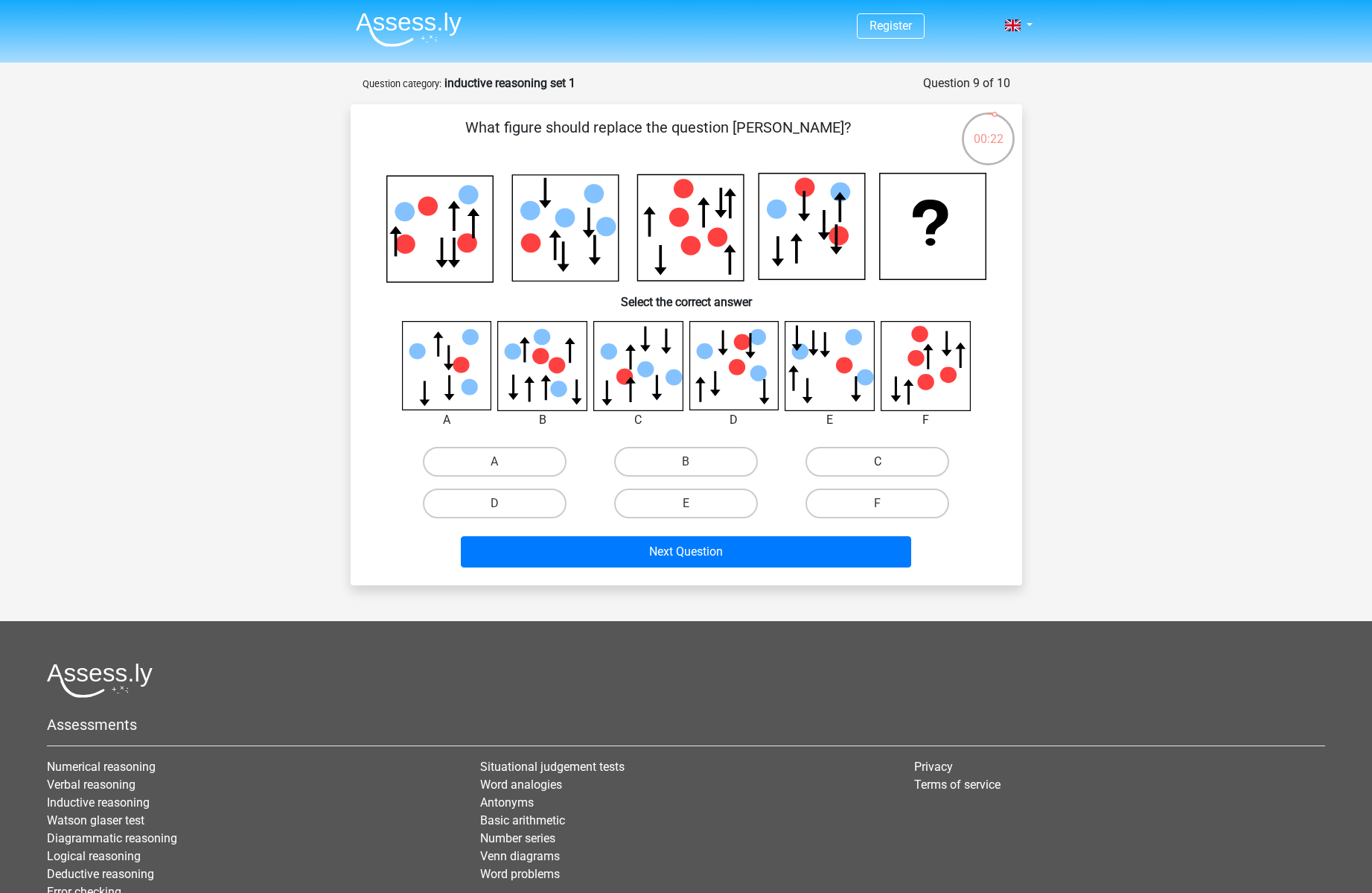
click at [840, 463] on label "C" at bounding box center [877, 461] width 144 height 30
click at [877, 463] on input "C" at bounding box center [882, 467] width 10 height 10
radio input "true"
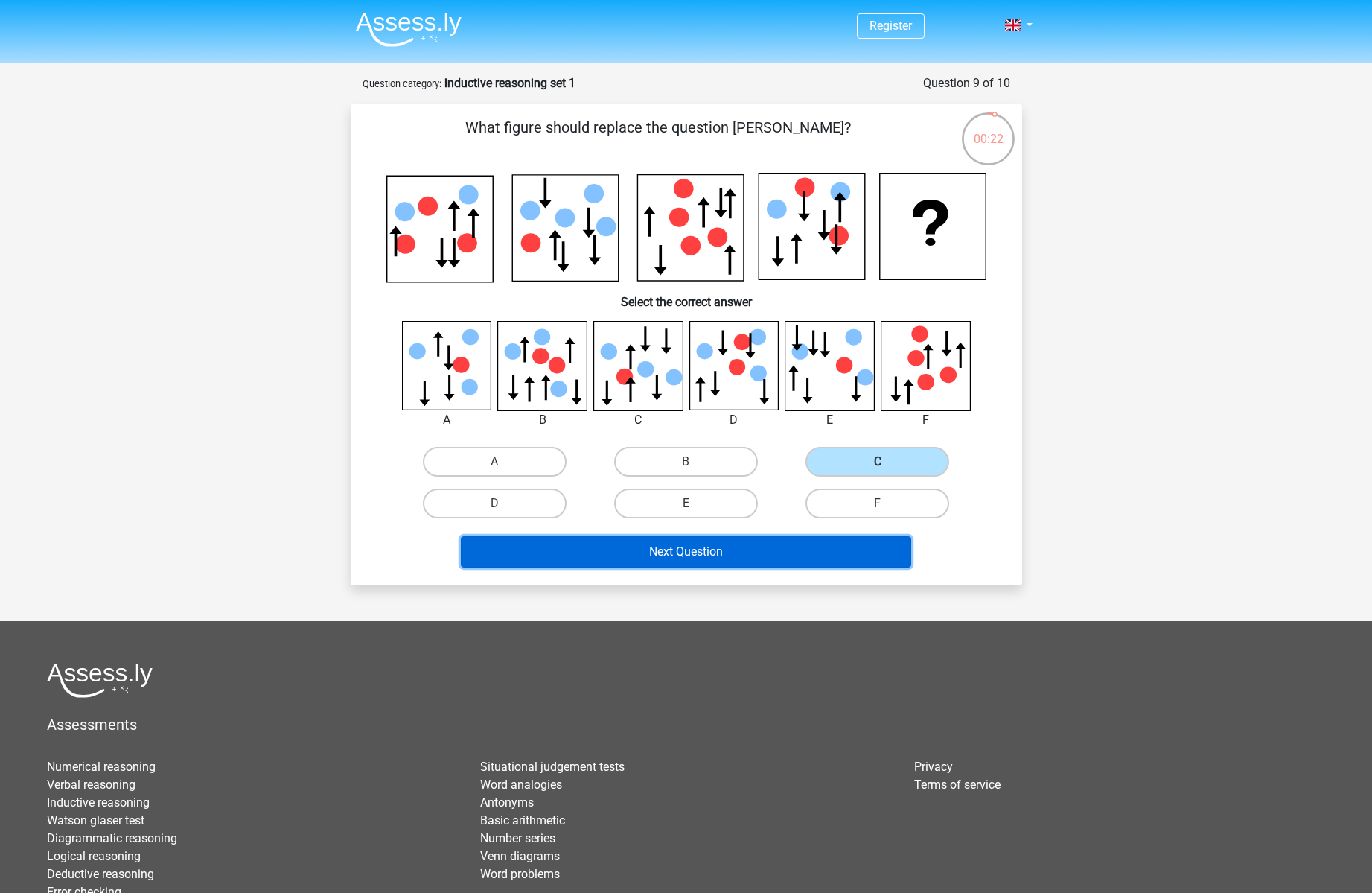
click at [771, 557] on button "Next Question" at bounding box center [686, 551] width 450 height 32
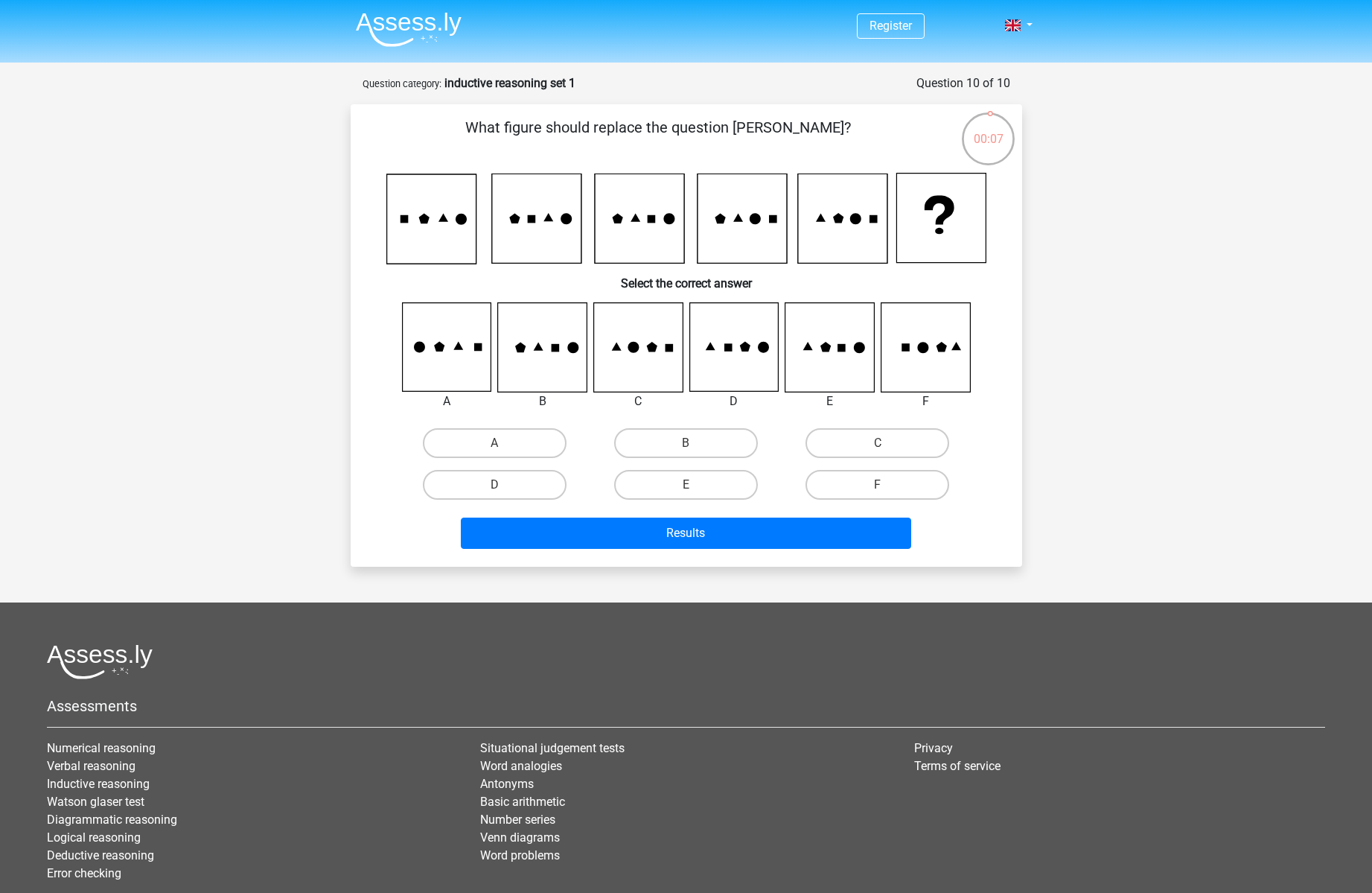
click at [687, 490] on input "E" at bounding box center [690, 490] width 10 height 10
radio input "true"
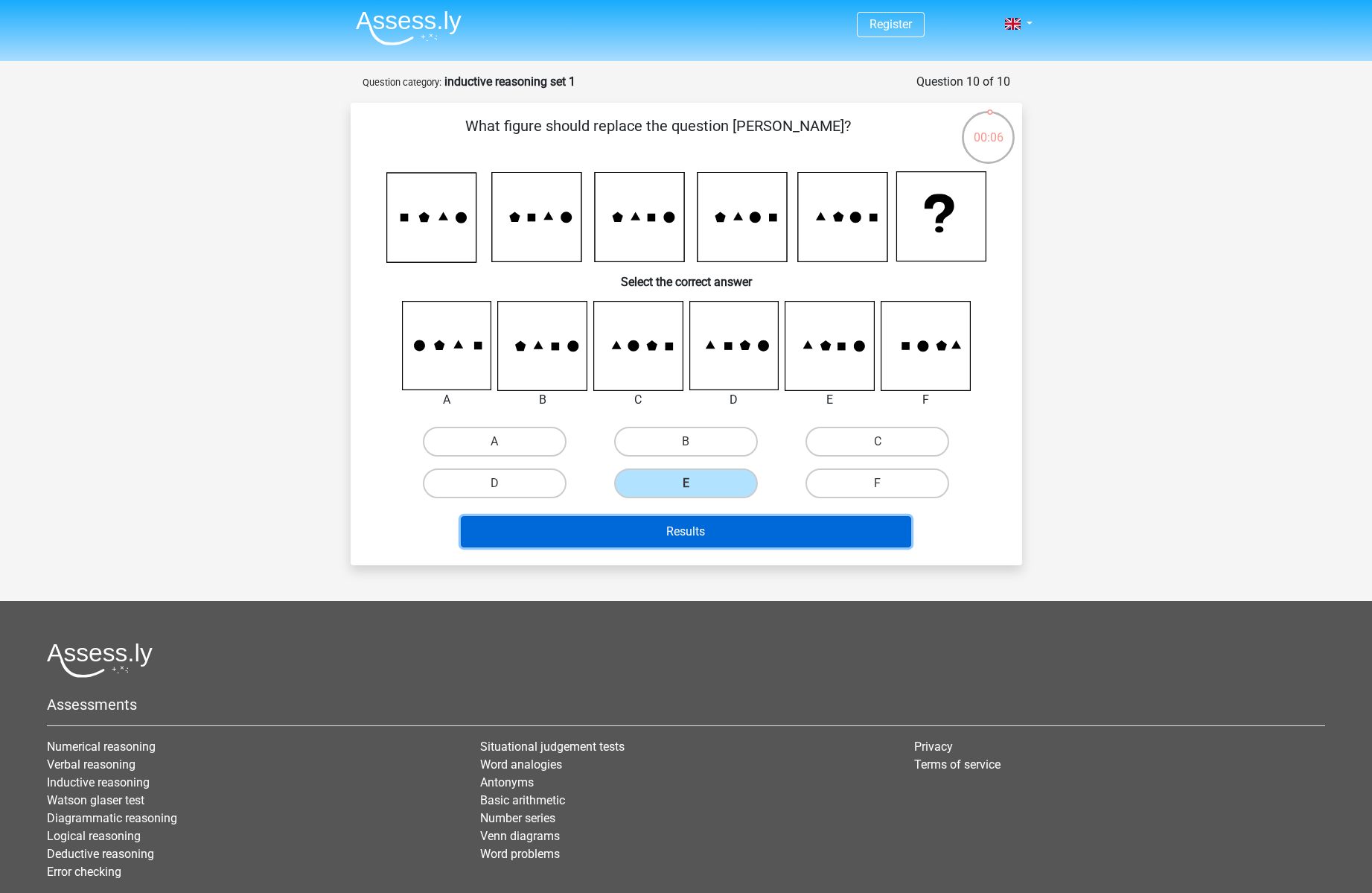
click at [695, 537] on button "Results" at bounding box center [686, 531] width 450 height 32
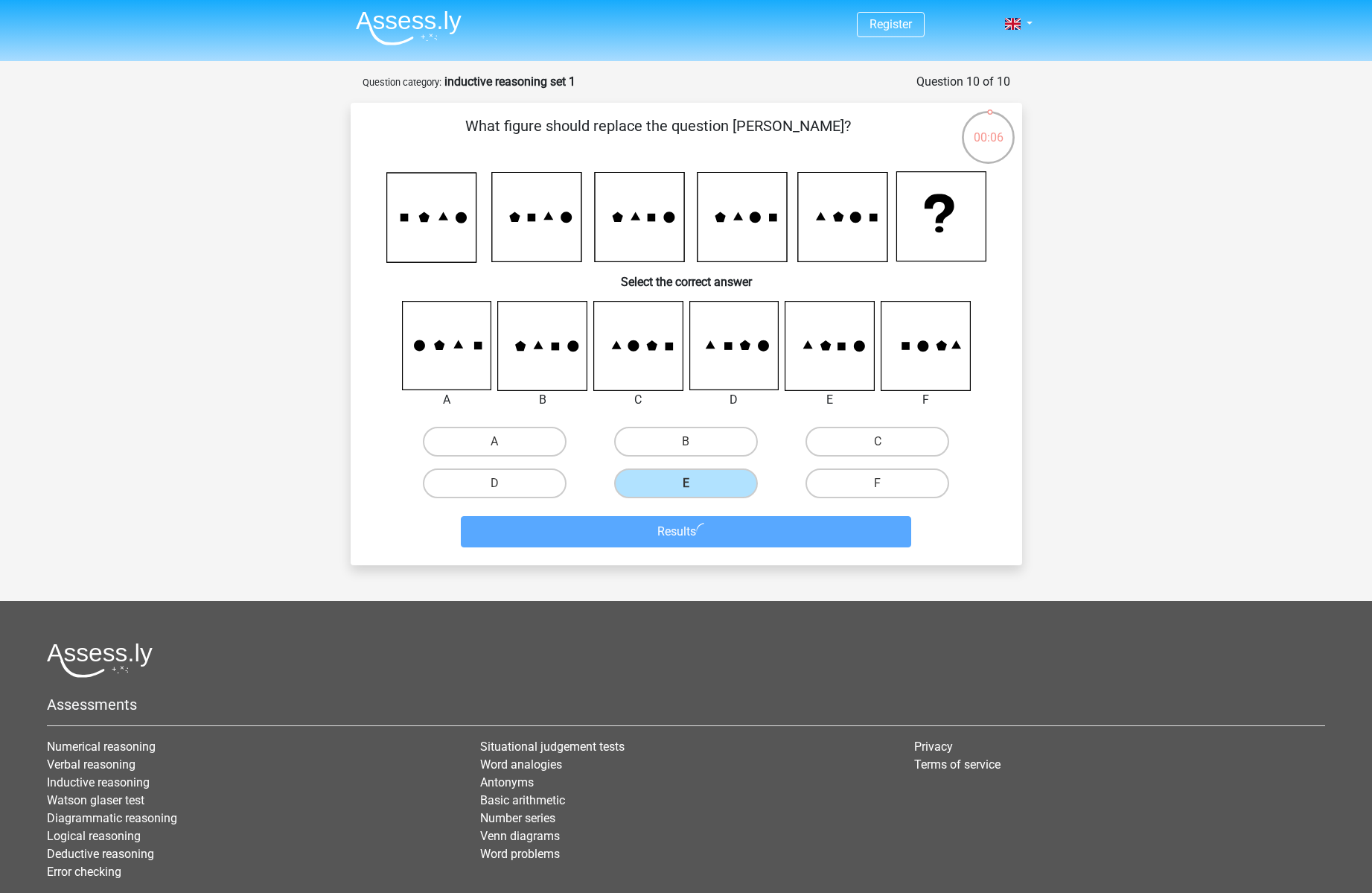
scroll to position [3, 0]
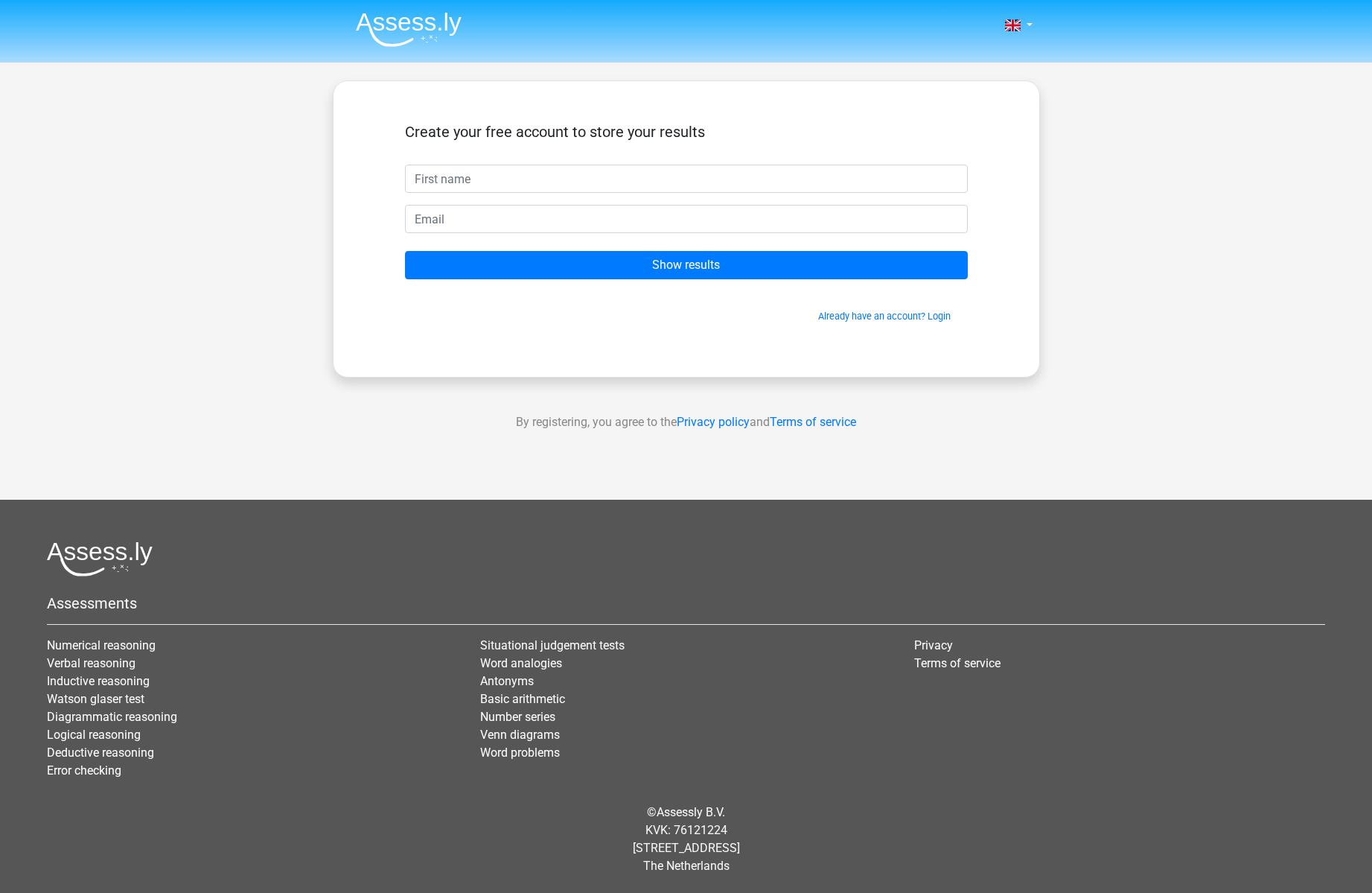
click at [546, 176] on input "text" at bounding box center [686, 179] width 562 height 28
type input "rty"
drag, startPoint x: 516, startPoint y: 215, endPoint x: 555, endPoint y: 243, distance: 48.0
click at [516, 215] on input "rs" at bounding box center [686, 219] width 562 height 28
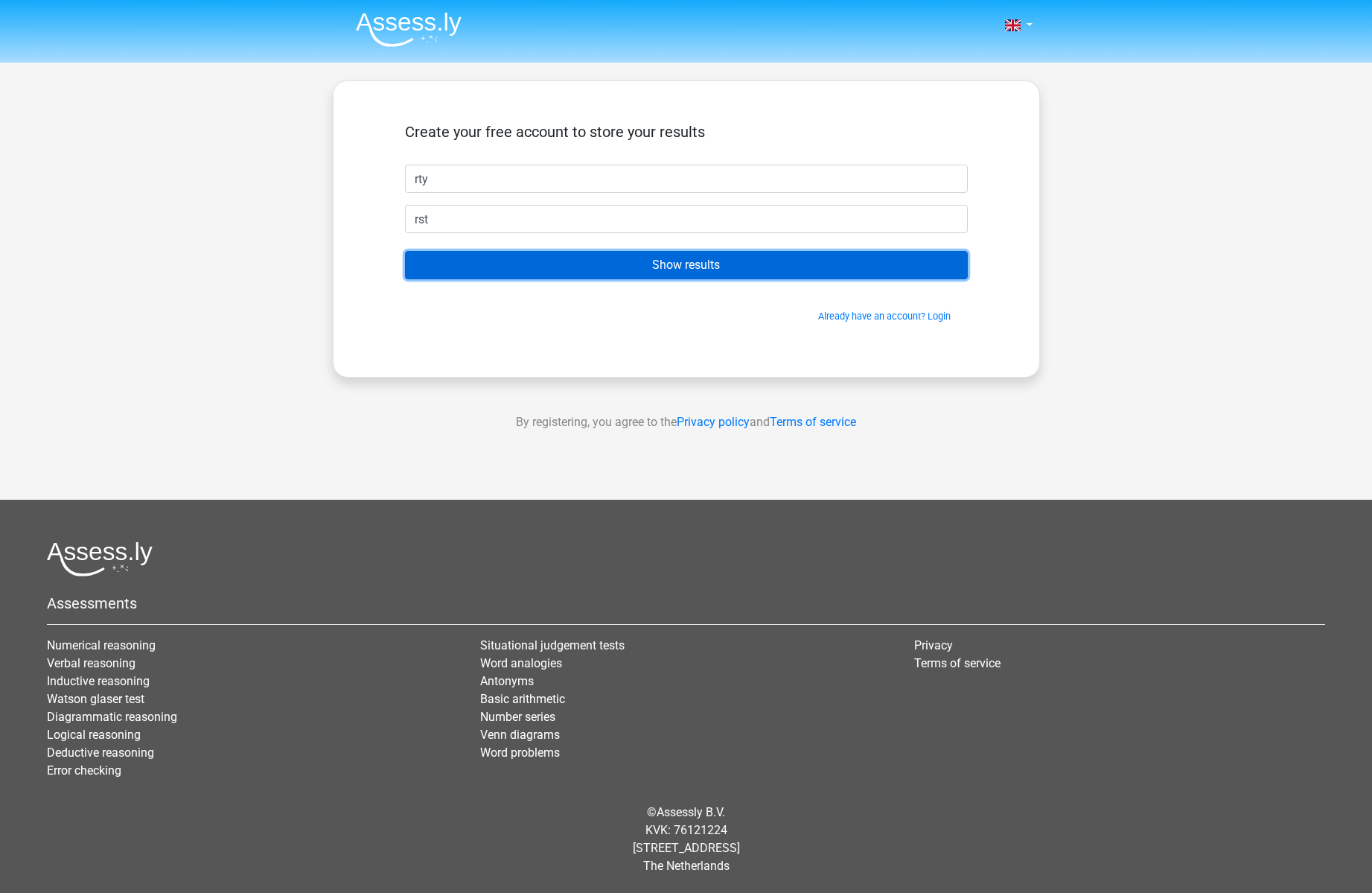
click at [636, 259] on input "Show results" at bounding box center [686, 265] width 562 height 28
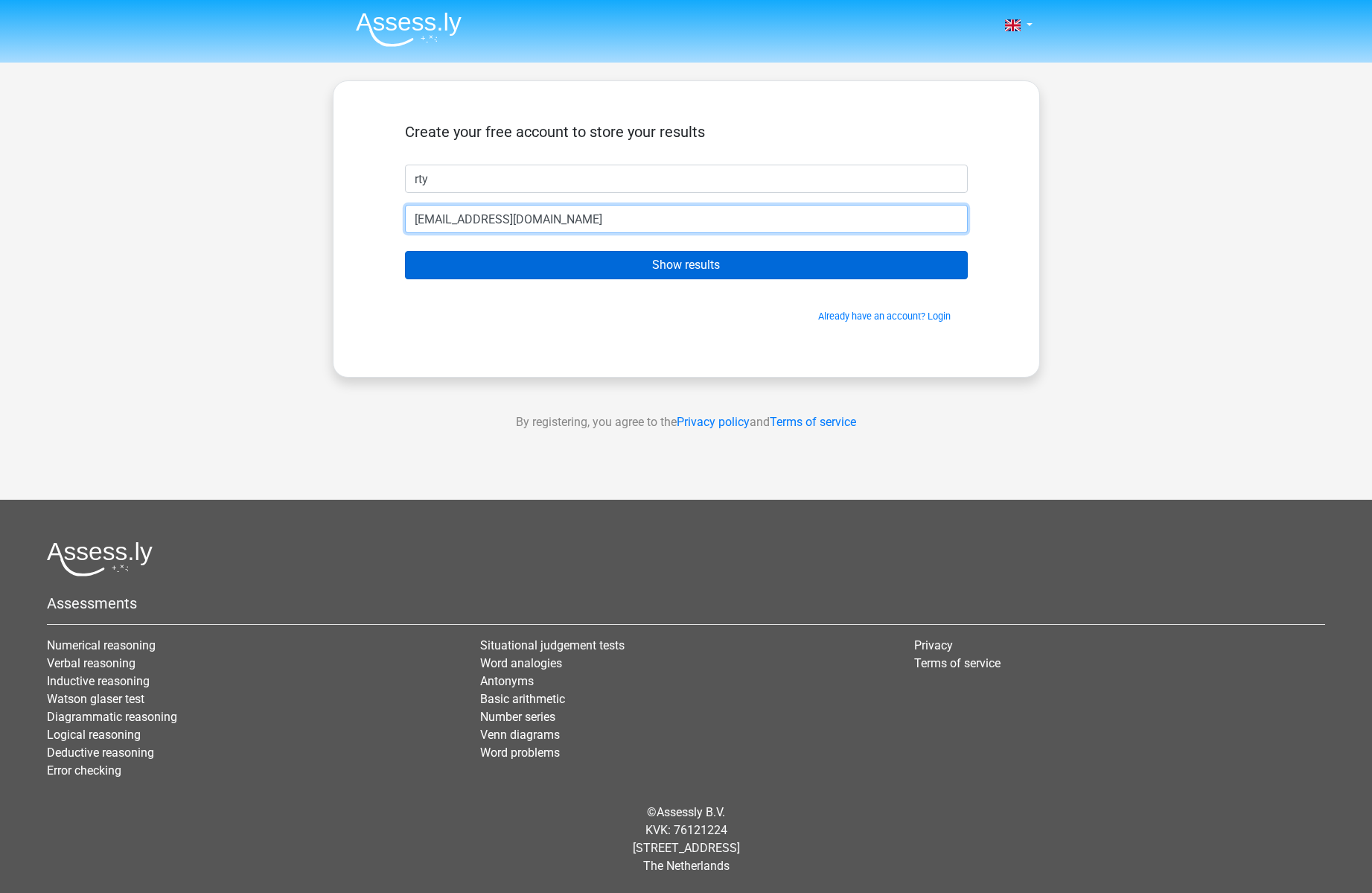
type input "rst@aert.dk"
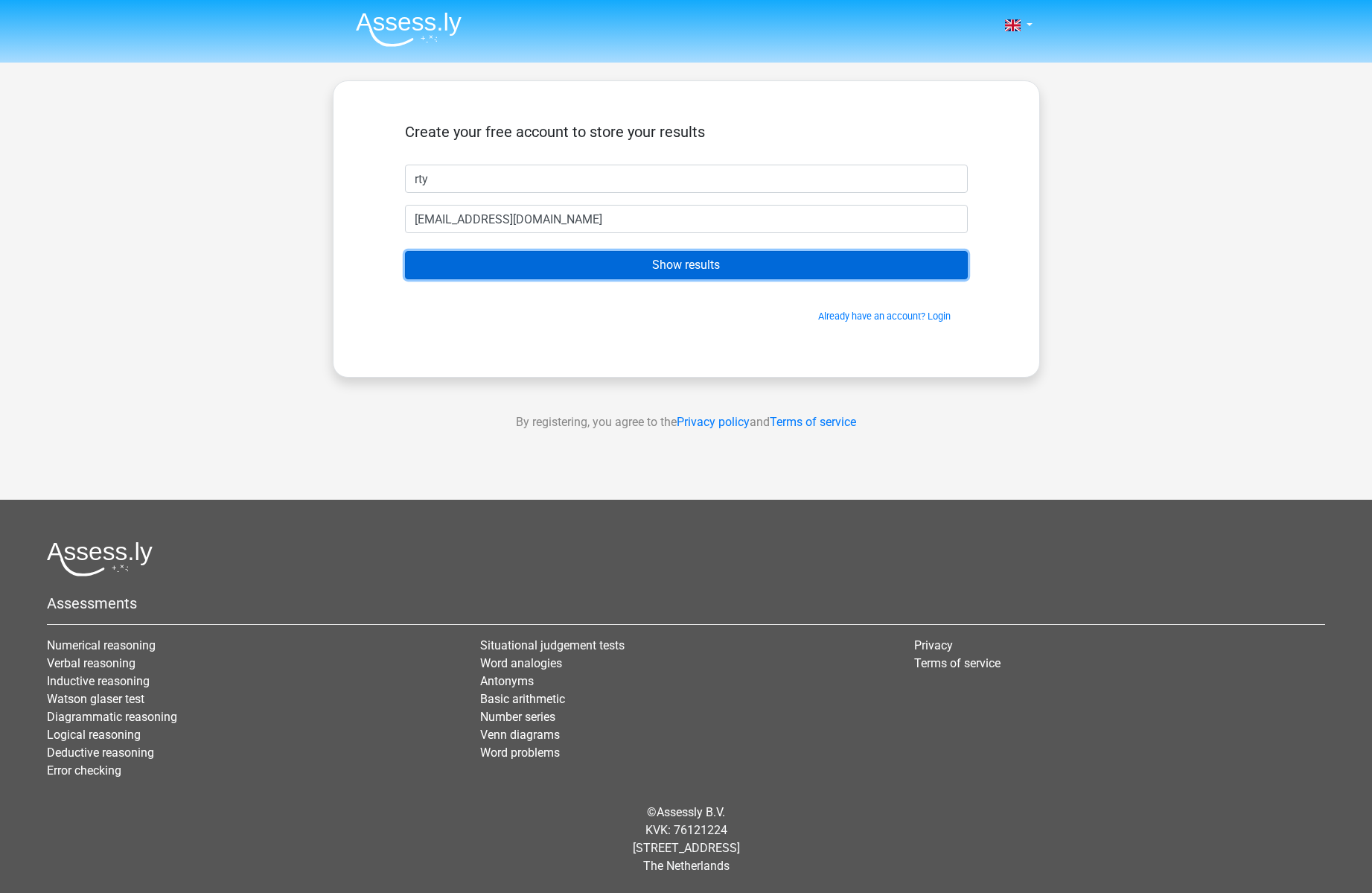
click at [554, 266] on input "Show results" at bounding box center [686, 265] width 562 height 28
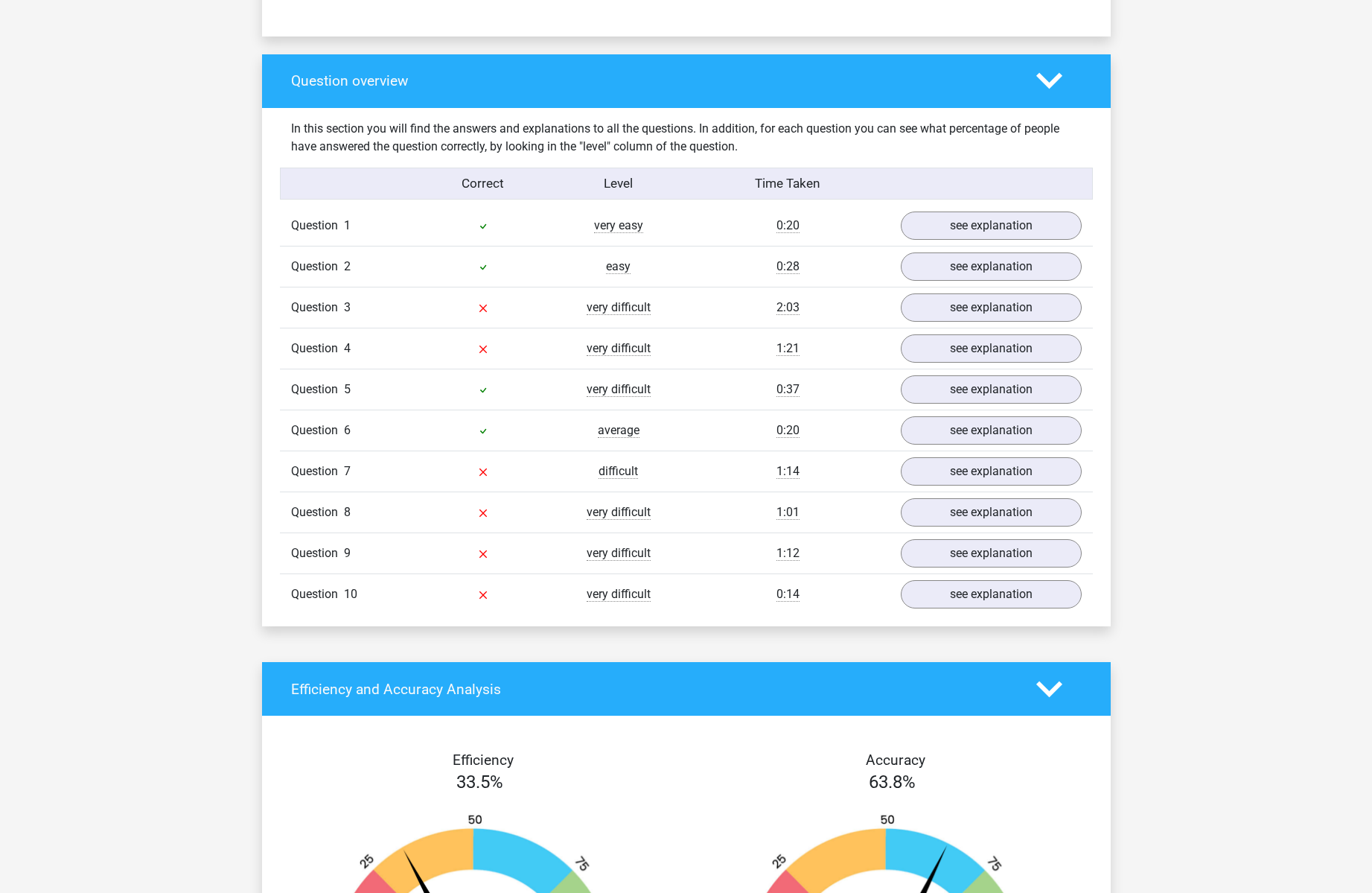
scroll to position [1052, 0]
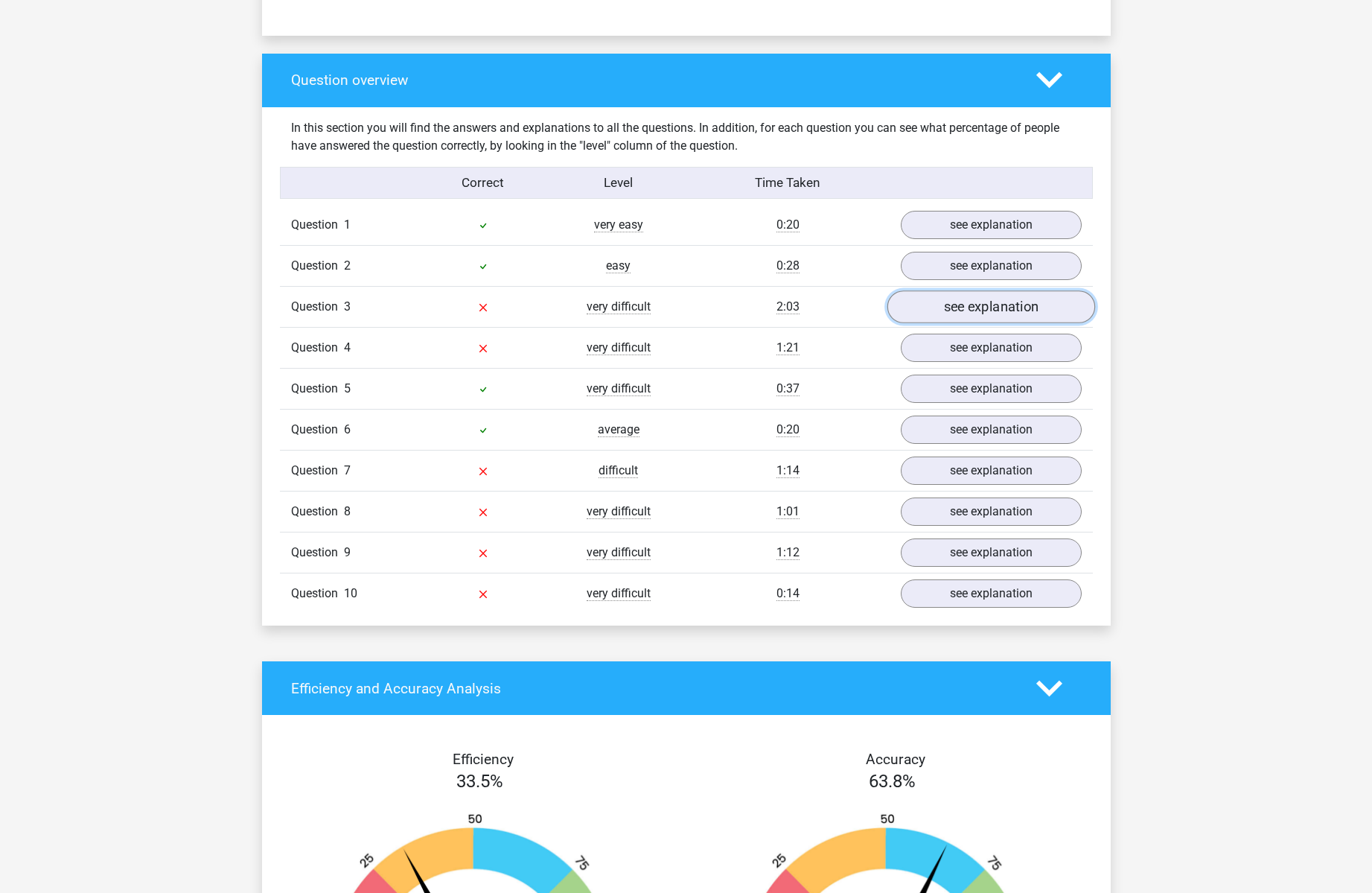
click at [966, 301] on link "see explanation" at bounding box center [990, 306] width 208 height 33
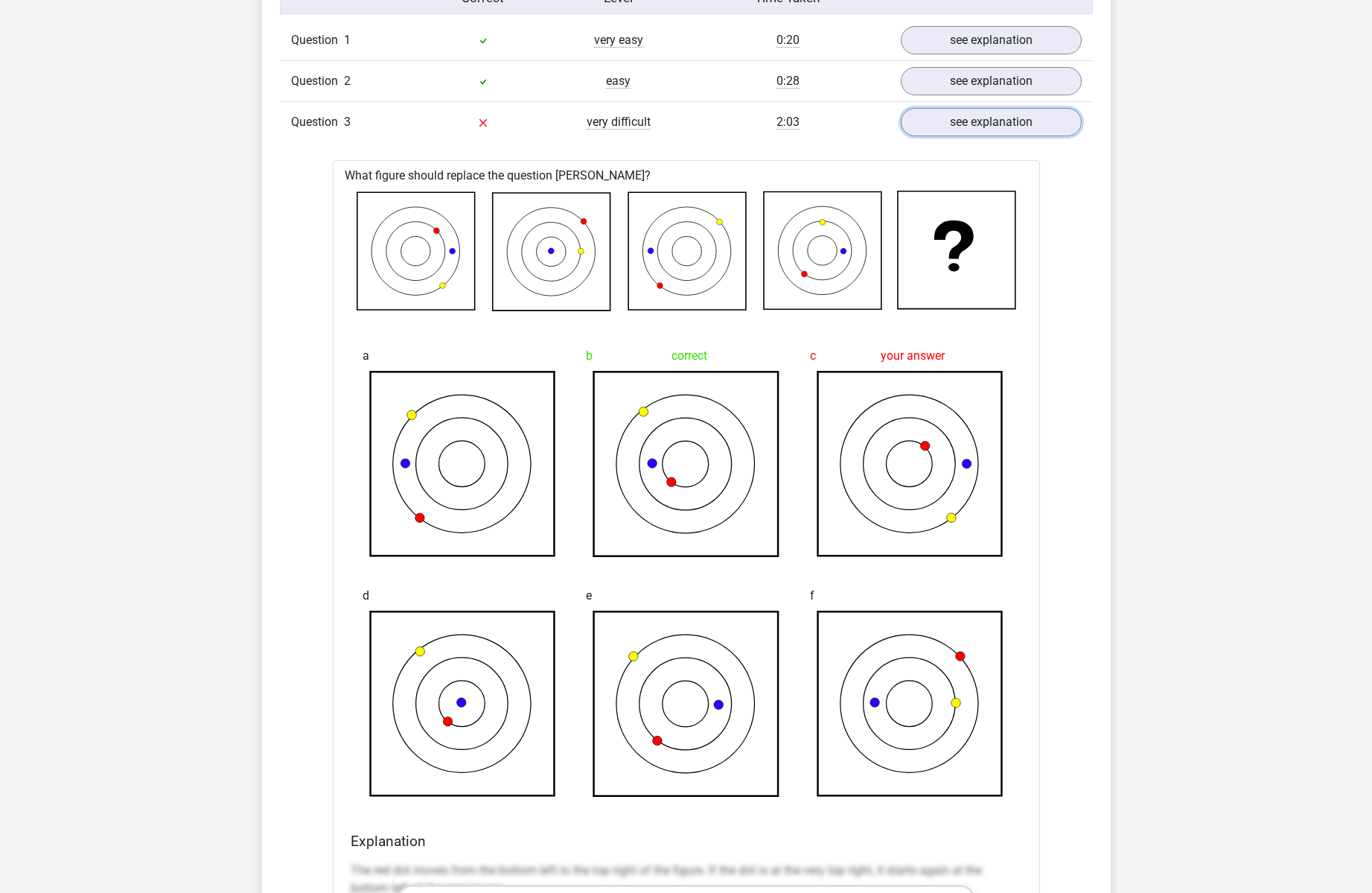
scroll to position [1248, 0]
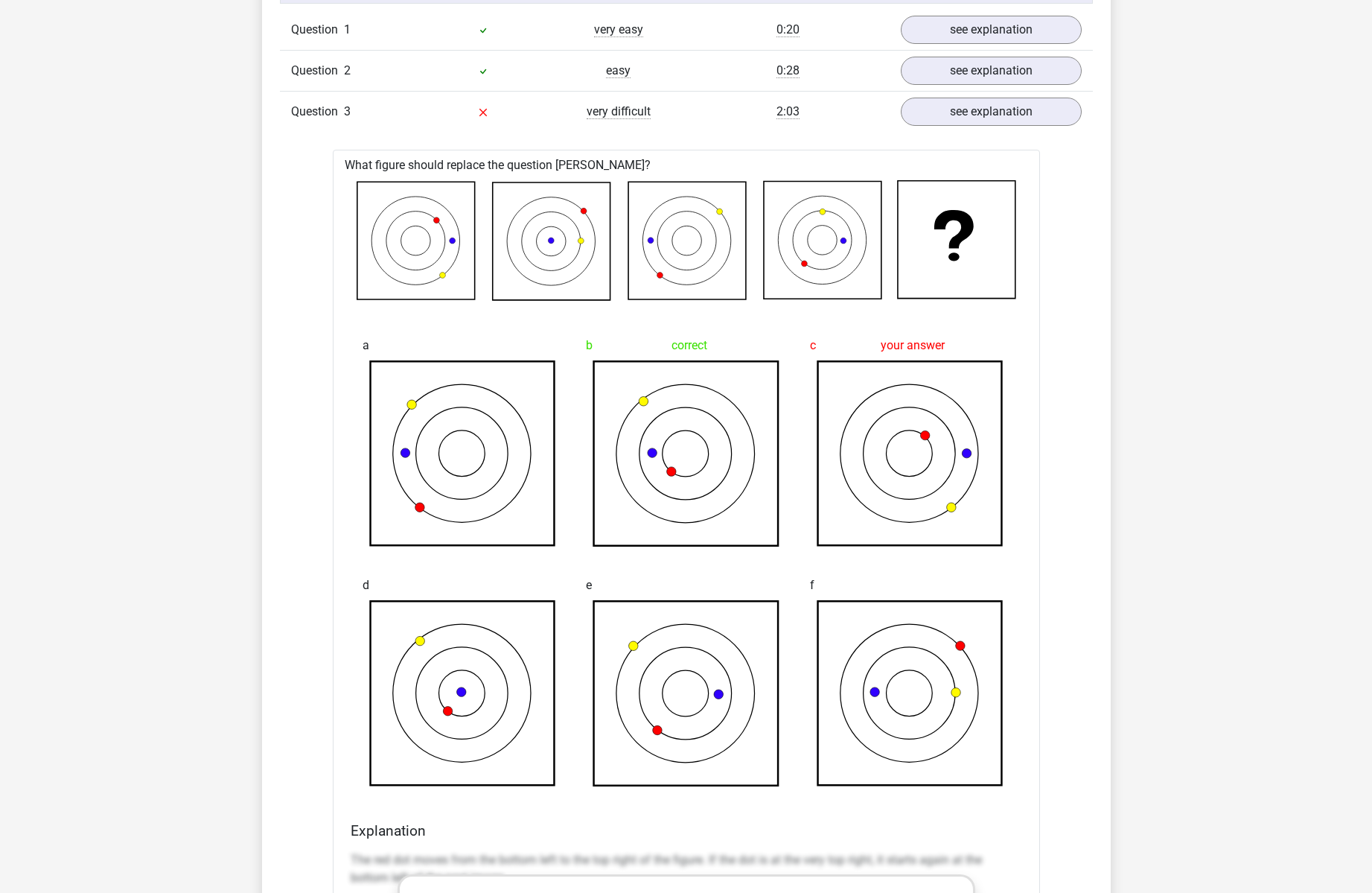
click at [612, 429] on icon at bounding box center [686, 453] width 185 height 185
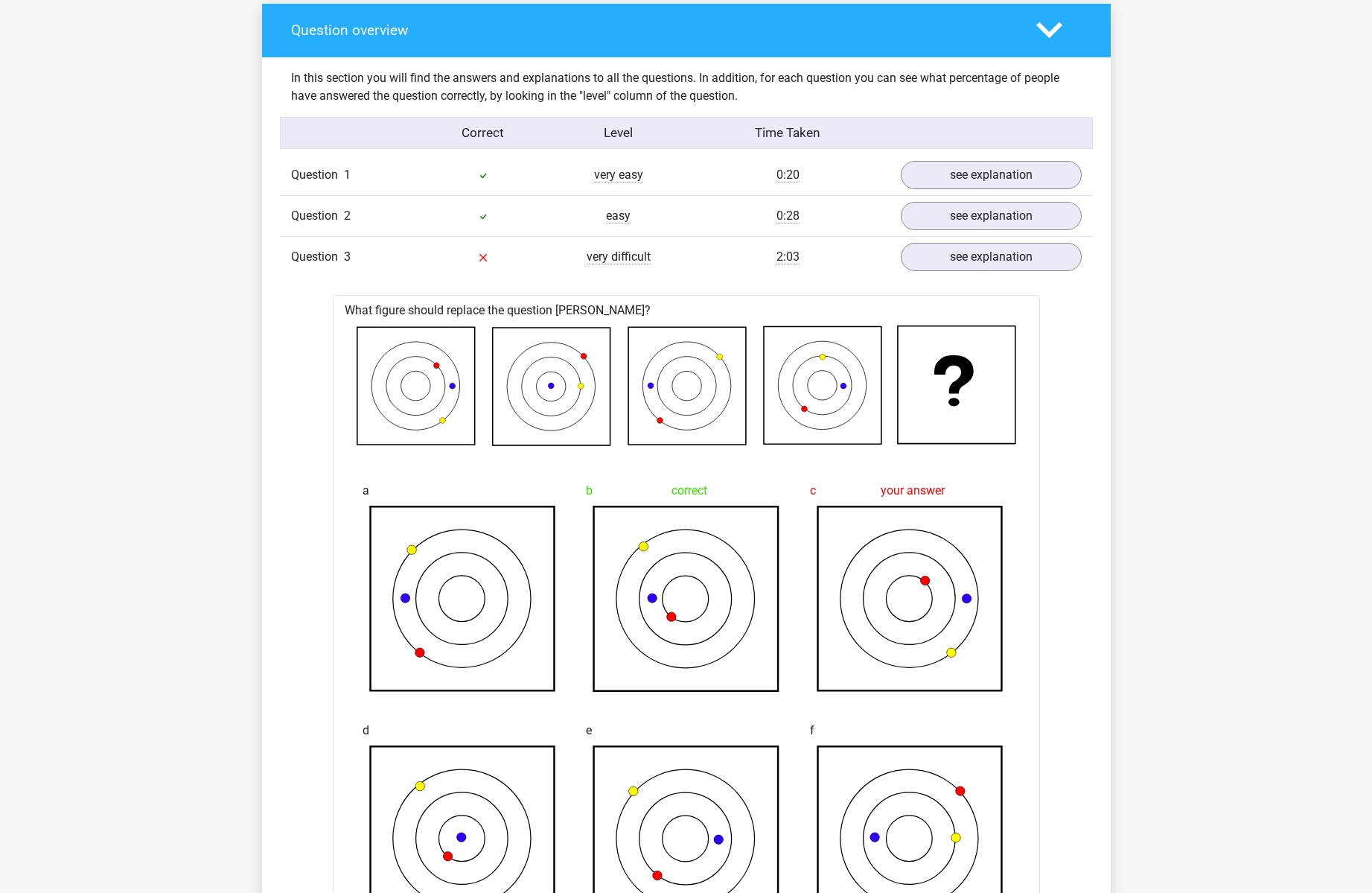
scroll to position [1072, 0]
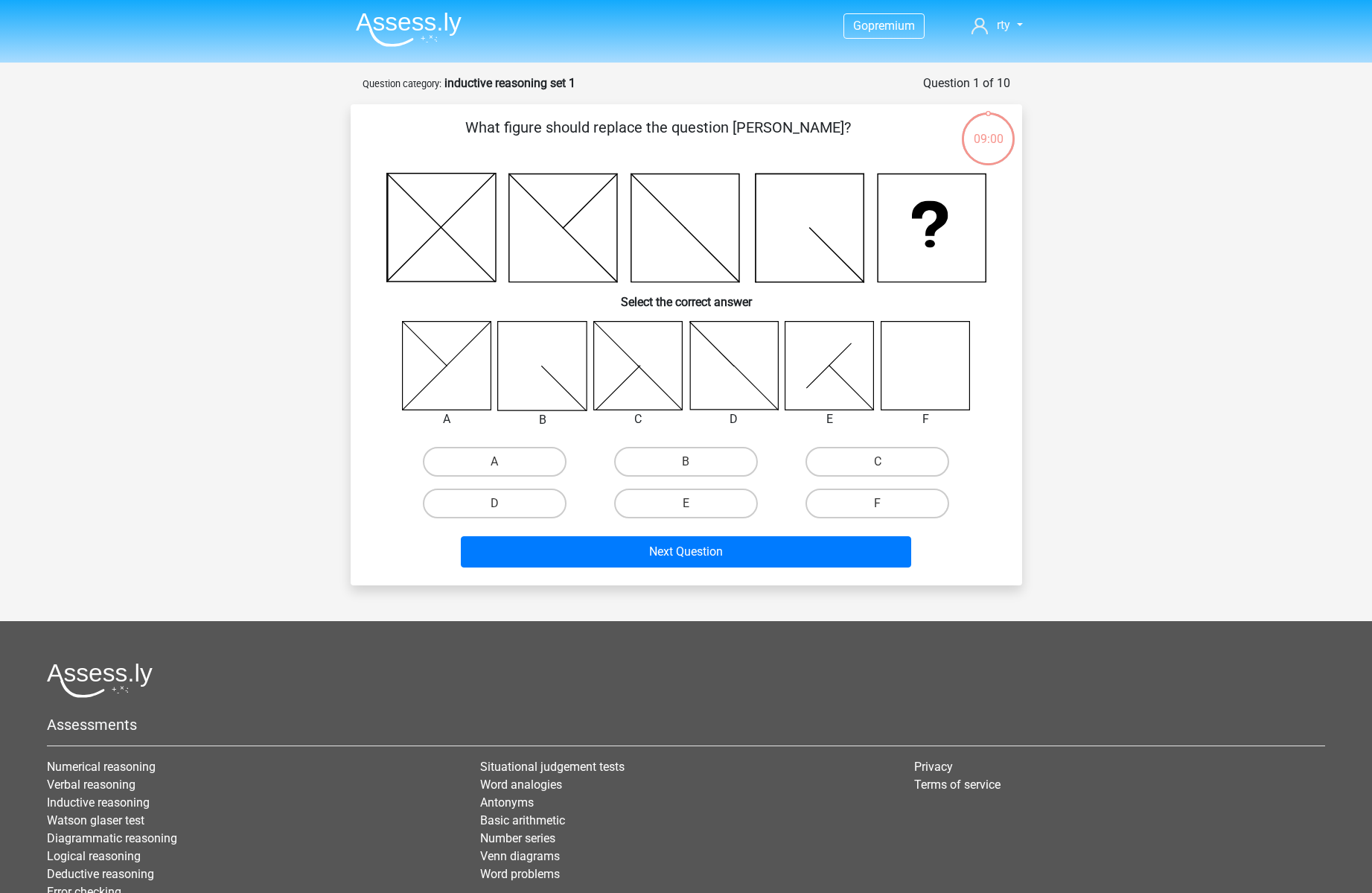
scroll to position [3, 0]
